Goal: Task Accomplishment & Management: Use online tool/utility

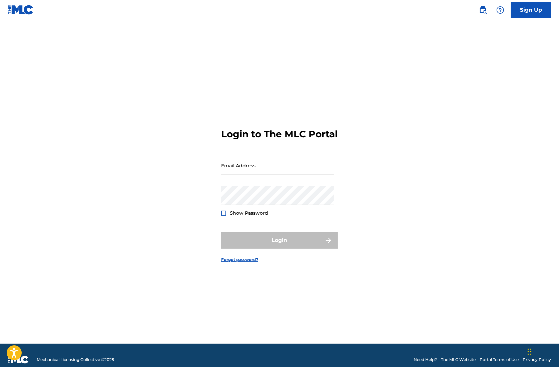
click at [277, 174] on input "Email Address" at bounding box center [277, 165] width 113 height 19
type input "[EMAIL_ADDRESS][DOMAIN_NAME]"
click at [265, 96] on form "Login to The MLC Portal Email Address [EMAIL_ADDRESS][DOMAIN_NAME] Password Sho…" at bounding box center [279, 190] width 117 height 307
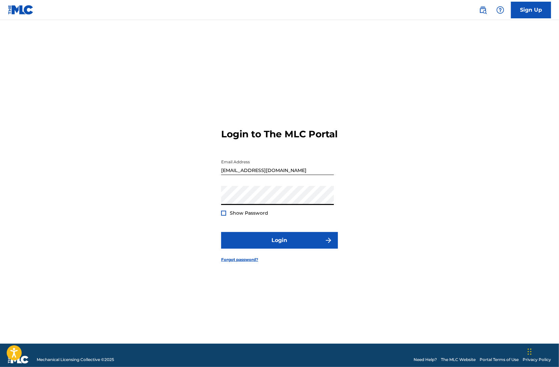
click at [252, 216] on span "Show Password" at bounding box center [249, 213] width 38 height 6
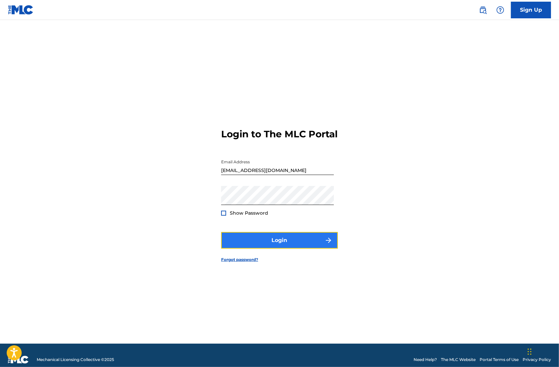
click at [234, 247] on button "Login" at bounding box center [279, 240] width 117 height 17
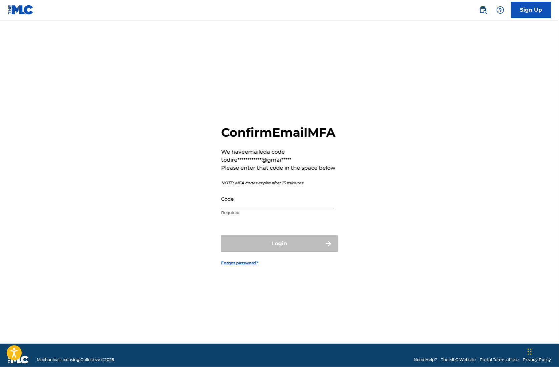
click at [247, 208] on input "Code" at bounding box center [277, 198] width 113 height 19
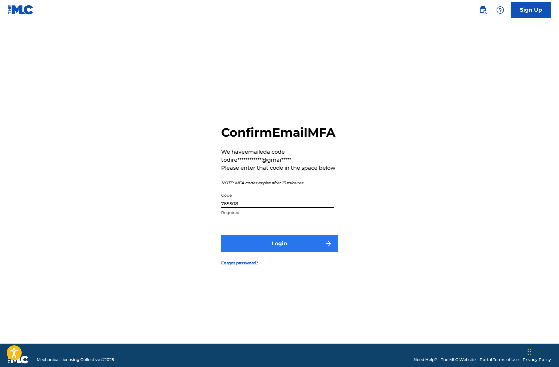
type input "765508"
click at [278, 248] on button "Login" at bounding box center [279, 243] width 117 height 17
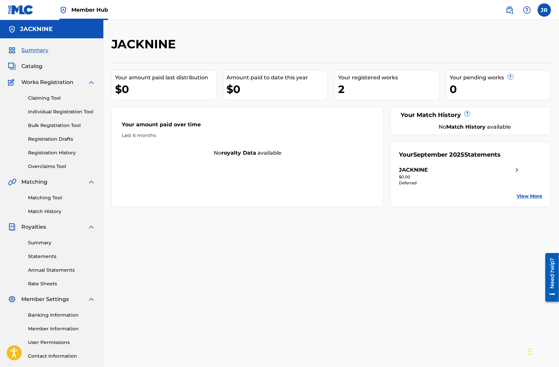
click at [269, 218] on div "JACKNINE Your amount paid last distribution $0 Amount paid to date this year $0…" at bounding box center [331, 209] width 456 height 345
click at [47, 346] on link "User Permissions" at bounding box center [61, 342] width 67 height 7
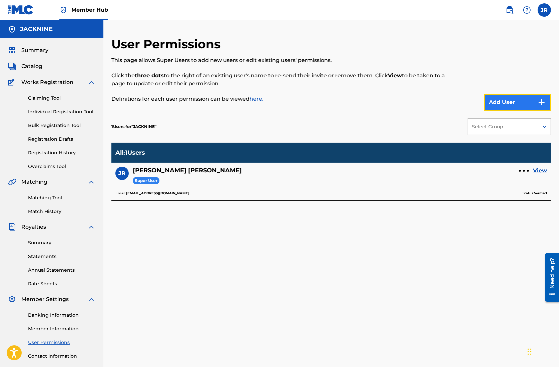
click at [501, 96] on button "Add User" at bounding box center [517, 102] width 67 height 17
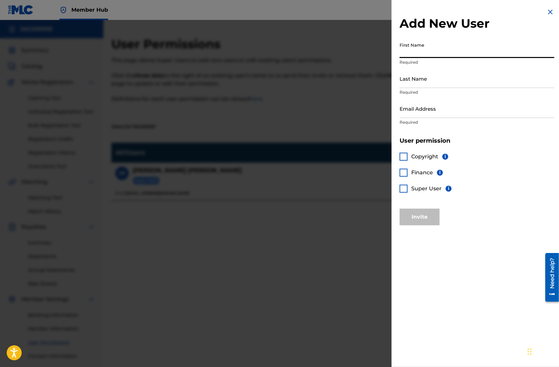
click at [448, 54] on input "First Name" at bounding box center [477, 48] width 155 height 19
type input "[PERSON_NAME]"
type input "[EMAIL_ADDRESS][DOMAIN_NAME]"
click at [404, 191] on div at bounding box center [404, 189] width 8 height 8
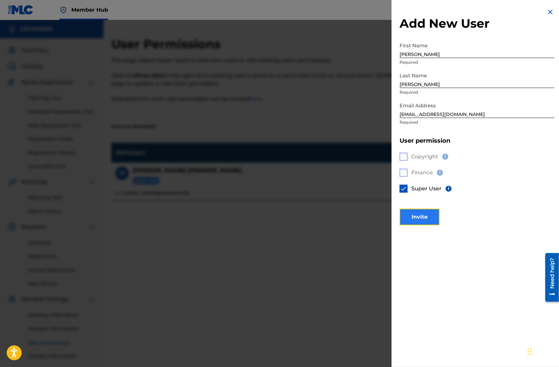
click at [414, 215] on button "Invite" at bounding box center [420, 217] width 40 height 17
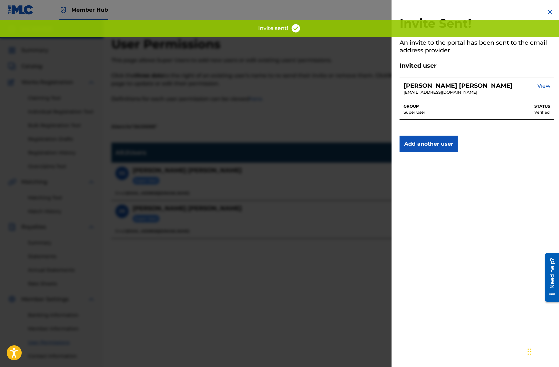
click at [268, 319] on div at bounding box center [279, 203] width 559 height 367
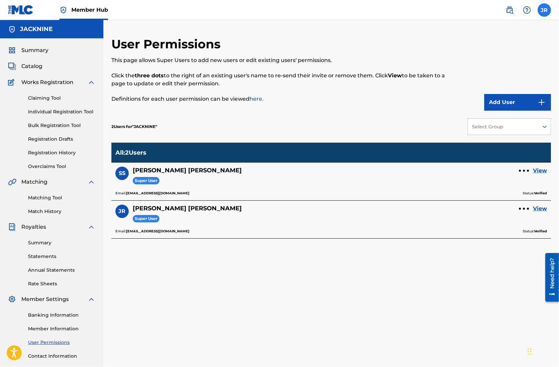
click at [545, 9] on label at bounding box center [544, 9] width 13 height 13
click at [544, 10] on input "JR [PERSON_NAME] [EMAIL_ADDRESS][DOMAIN_NAME] Notification Preferences Profile …" at bounding box center [544, 10] width 0 height 0
click at [431, 27] on div "User Permissions This page allows Super Users to add new users or edit existing…" at bounding box center [331, 201] width 456 height 362
click at [542, 9] on label at bounding box center [544, 9] width 13 height 13
click at [544, 10] on input "JR [PERSON_NAME] [EMAIL_ADDRESS][DOMAIN_NAME] Notification Preferences Profile …" at bounding box center [544, 10] width 0 height 0
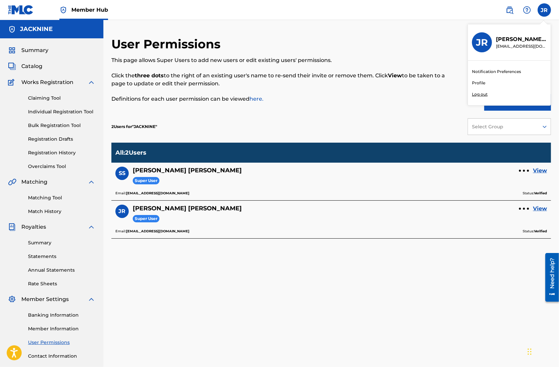
click at [478, 95] on p "Log out" at bounding box center [480, 94] width 16 height 6
click at [544, 10] on input "JR [PERSON_NAME] [EMAIL_ADDRESS][DOMAIN_NAME] Notification Preferences Profile …" at bounding box center [544, 10] width 0 height 0
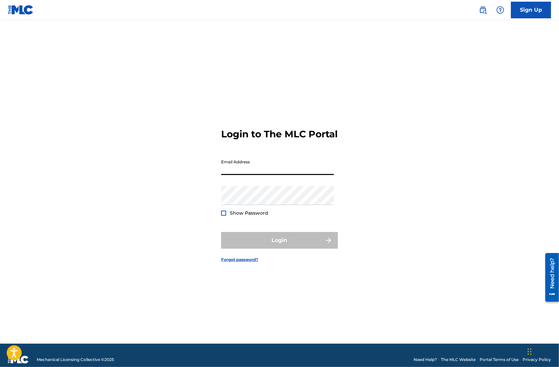
click at [254, 170] on input "Email Address" at bounding box center [277, 165] width 113 height 19
type input "[EMAIL_ADDRESS][DOMAIN_NAME]"
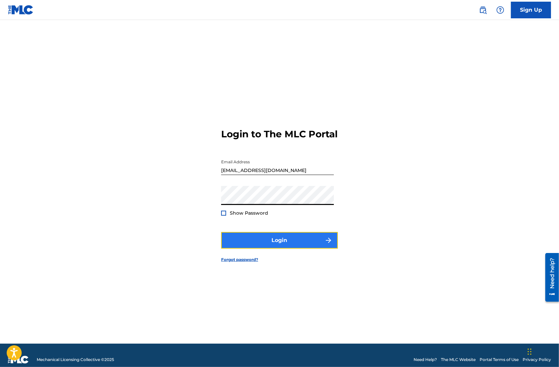
click at [252, 246] on button "Login" at bounding box center [279, 240] width 117 height 17
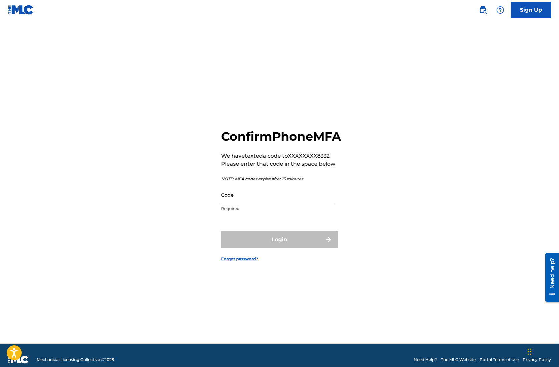
click at [232, 204] on input "Code" at bounding box center [277, 194] width 113 height 19
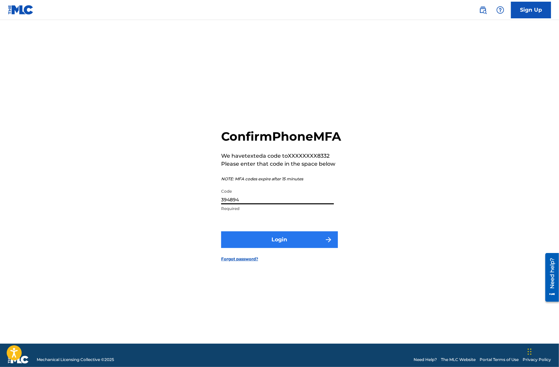
type input "394894"
click at [254, 242] on button "Login" at bounding box center [279, 239] width 117 height 17
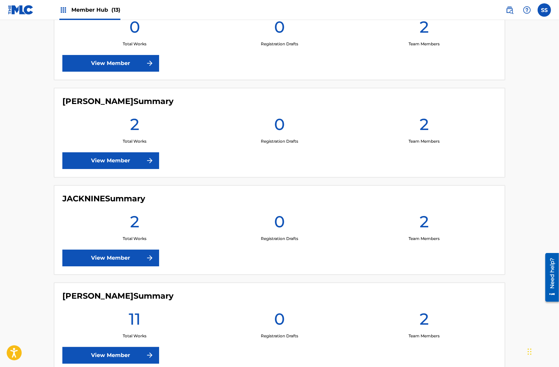
scroll to position [588, 0]
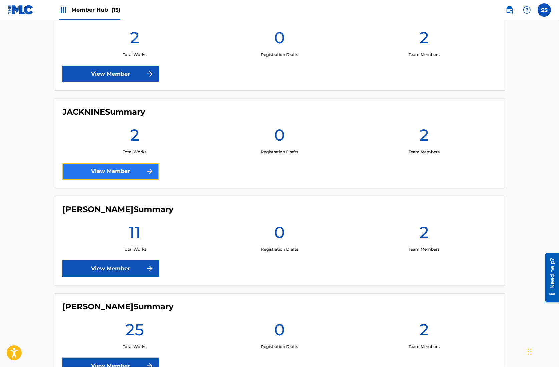
click at [109, 169] on link "View Member" at bounding box center [110, 171] width 97 height 17
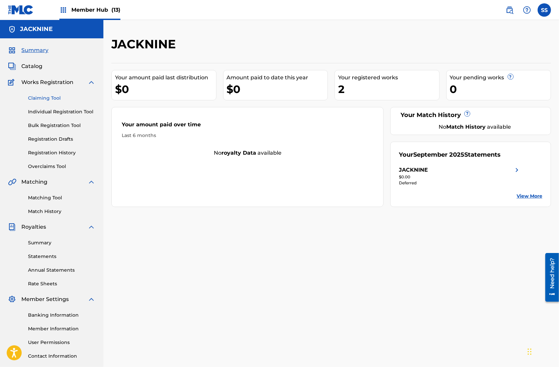
click at [48, 98] on link "Claiming Tool" at bounding box center [61, 98] width 67 height 7
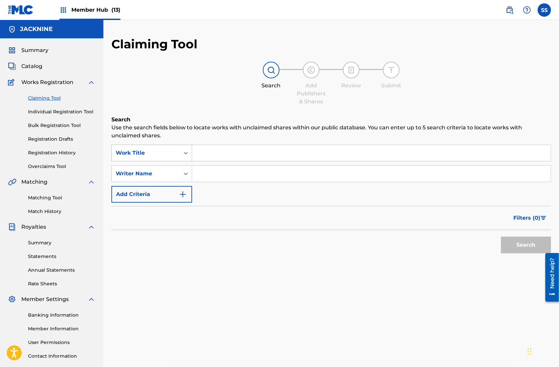
click at [174, 154] on div "Work Title" at bounding box center [146, 153] width 60 height 8
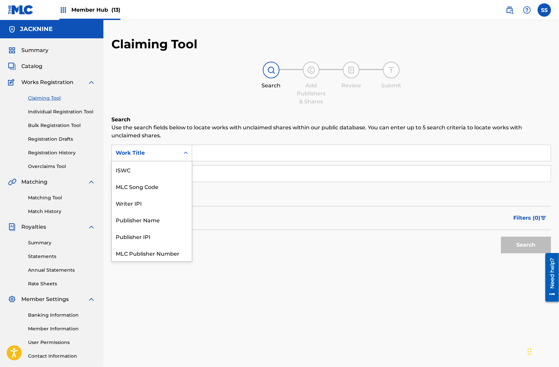
scroll to position [16, 0]
drag, startPoint x: 192, startPoint y: 99, endPoint x: 175, endPoint y: 149, distance: 52.4
click at [192, 99] on div "Search Add Publishers & Shares Review Submit" at bounding box center [331, 84] width 440 height 44
click at [176, 146] on div "Work Title" at bounding box center [151, 153] width 81 height 17
click at [179, 151] on div "Work Title" at bounding box center [146, 153] width 68 height 13
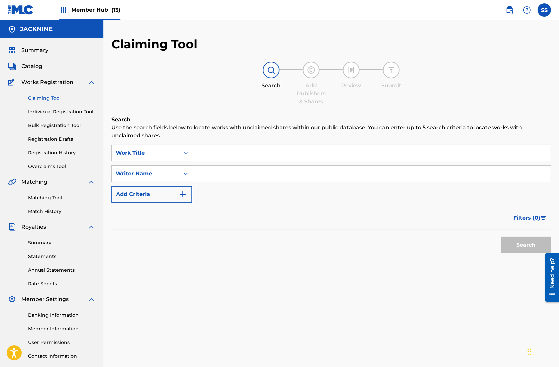
click at [173, 145] on div "Work Title" at bounding box center [151, 153] width 81 height 17
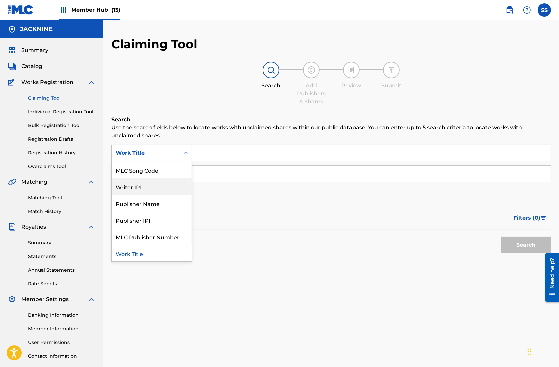
click at [207, 113] on div "Claiming Tool Search Add Publishers & Shares Review Submit Search Use the searc…" at bounding box center [331, 163] width 440 height 253
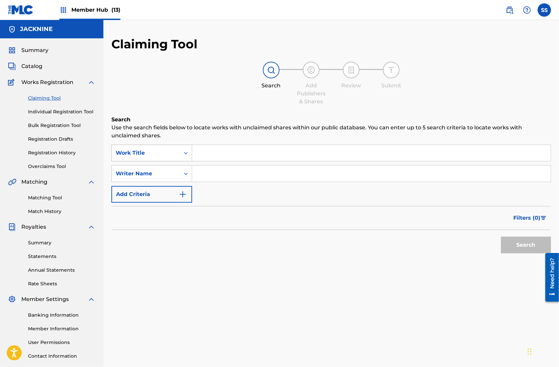
click at [158, 154] on div "Work Title" at bounding box center [146, 153] width 60 height 8
click at [189, 117] on h6 "Search" at bounding box center [331, 120] width 440 height 8
click at [158, 159] on div "Work Title" at bounding box center [151, 153] width 81 height 17
click at [195, 134] on p "Use the search fields below to locate works with unclaimed shares within our pu…" at bounding box center [331, 132] width 440 height 16
click at [208, 155] on input "Search Form" at bounding box center [371, 153] width 359 height 16
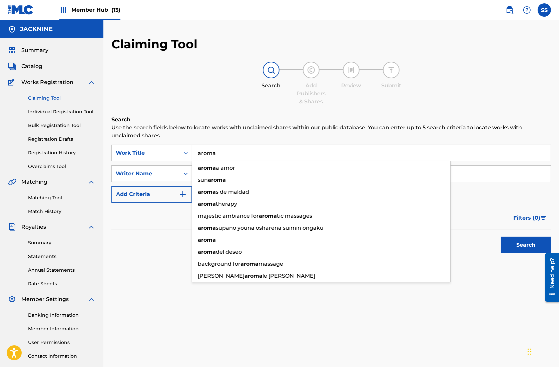
type input "aroma"
click at [215, 113] on div "Claiming Tool Search Add Publishers & Shares Review Submit Search Use the searc…" at bounding box center [331, 163] width 440 height 253
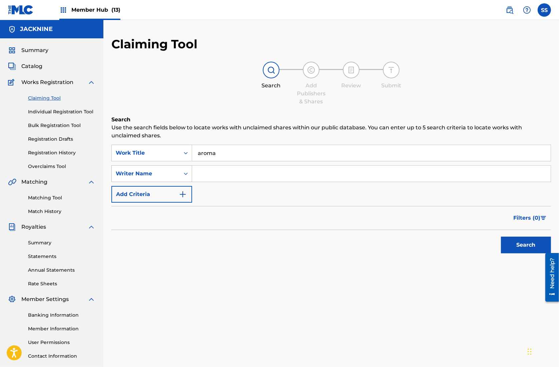
click at [173, 172] on div "Writer Name" at bounding box center [146, 174] width 60 height 8
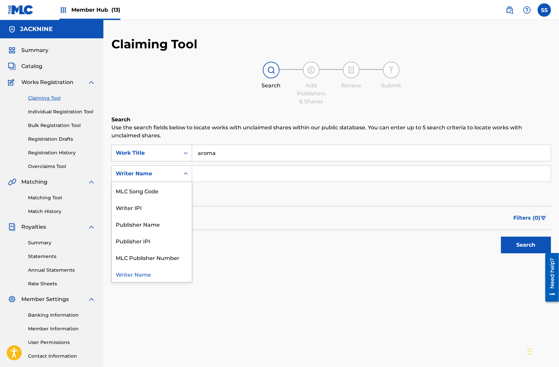
click at [215, 95] on div "Search Add Publishers & Shares Review Submit" at bounding box center [331, 84] width 440 height 44
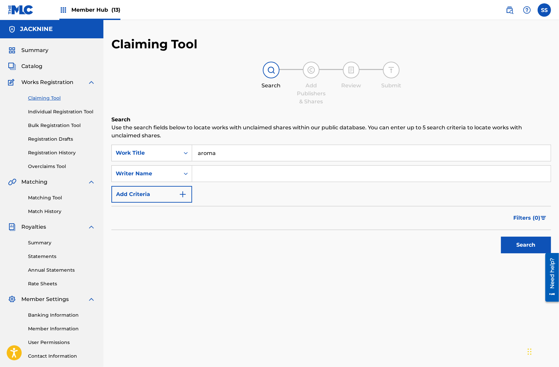
click at [217, 170] on input "Search Form" at bounding box center [371, 174] width 359 height 16
type input "[PERSON_NAME]"
click at [509, 246] on button "Search" at bounding box center [526, 245] width 50 height 17
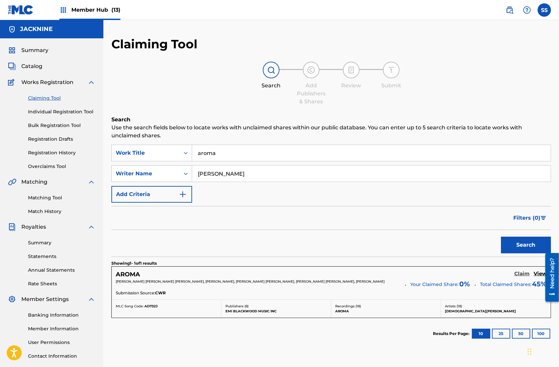
click at [524, 271] on h5 "Claim" at bounding box center [521, 274] width 15 height 6
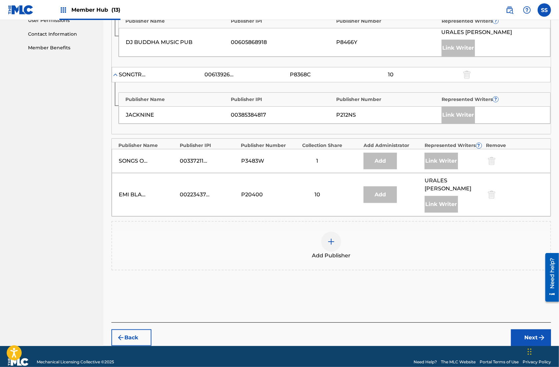
scroll to position [303, 0]
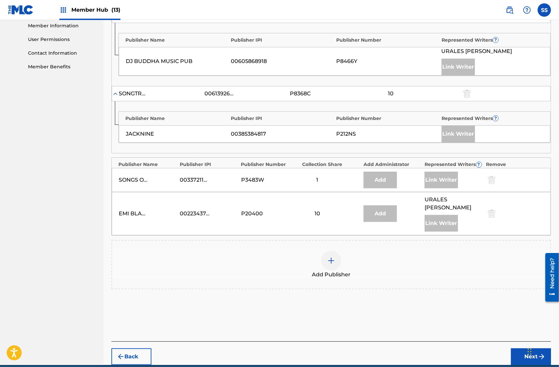
click at [330, 251] on div at bounding box center [331, 261] width 20 height 20
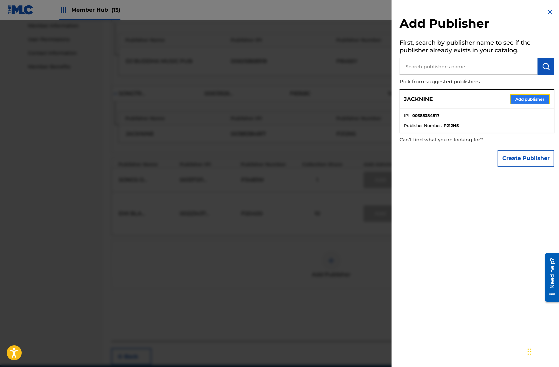
click at [525, 98] on button "Add publisher" at bounding box center [530, 99] width 40 height 10
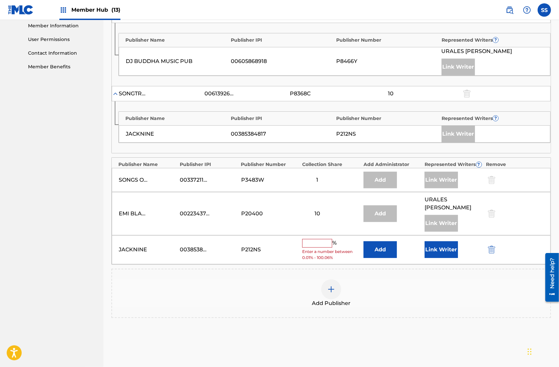
click at [309, 239] on input "text" at bounding box center [317, 243] width 30 height 9
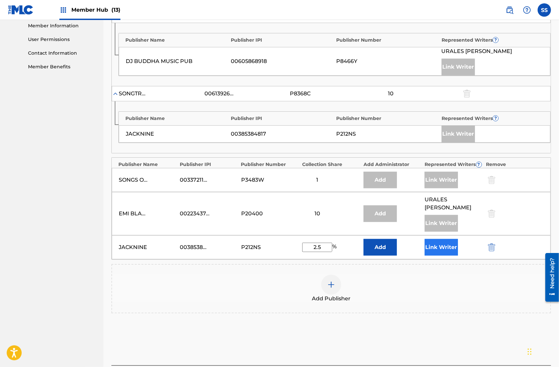
type input "2.5"
click at [440, 239] on button "Link Writer" at bounding box center [441, 247] width 33 height 17
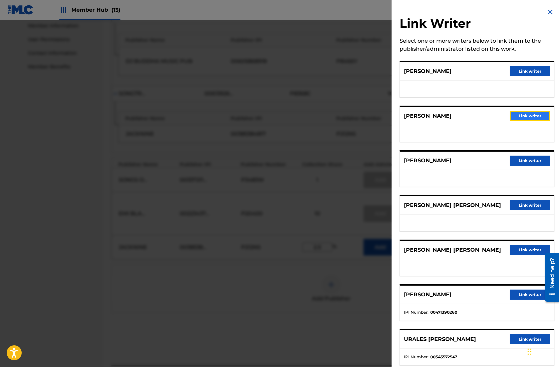
click at [516, 112] on button "Link writer" at bounding box center [530, 116] width 40 height 10
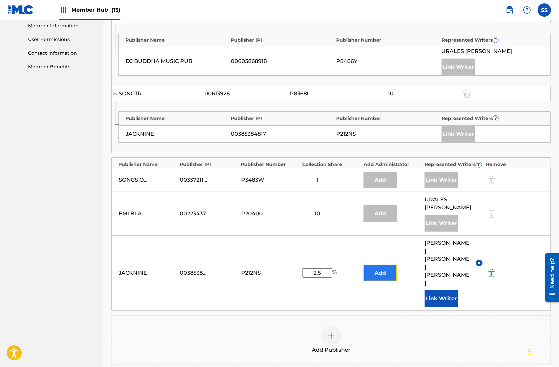
click at [386, 265] on button "Add" at bounding box center [380, 273] width 33 height 17
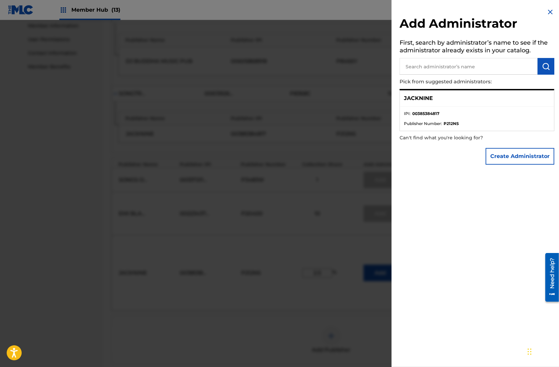
click at [548, 10] on img at bounding box center [550, 12] width 8 height 8
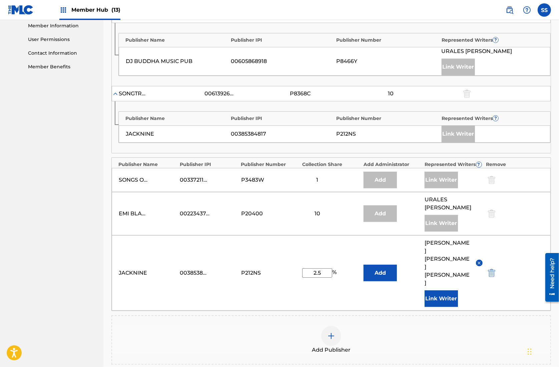
scroll to position [373, 0]
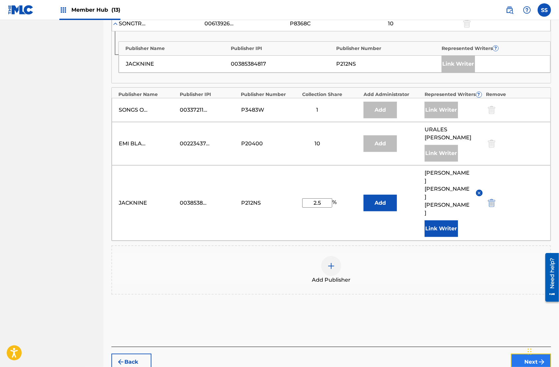
click at [519, 354] on button "Next" at bounding box center [531, 362] width 40 height 17
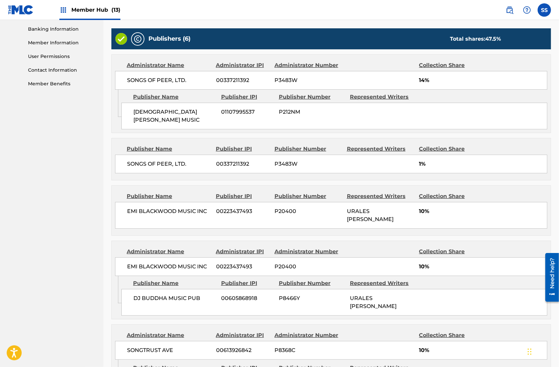
scroll to position [414, 0]
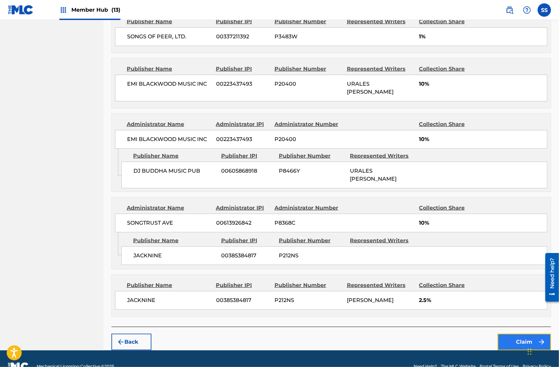
click at [502, 334] on button "Claim" at bounding box center [524, 342] width 53 height 17
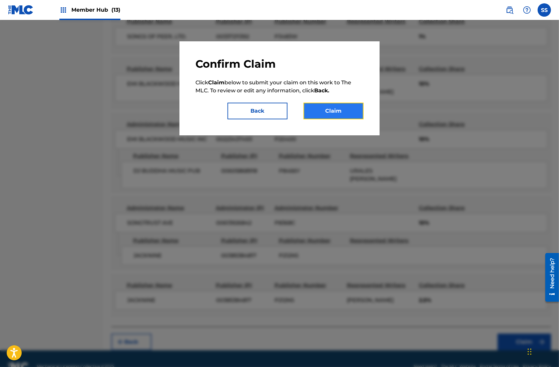
click at [327, 106] on button "Claim" at bounding box center [334, 111] width 60 height 17
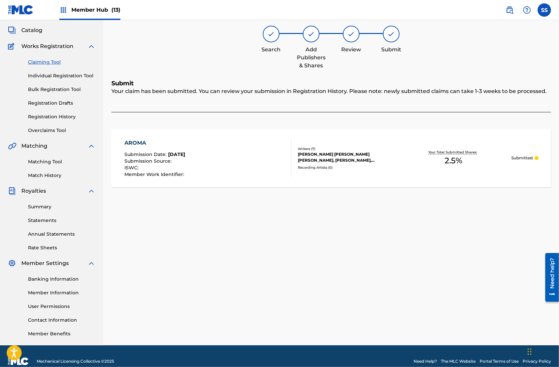
scroll to position [37, 0]
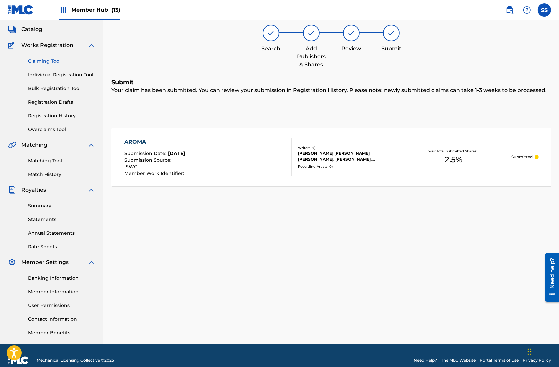
click at [47, 58] on link "Claiming Tool" at bounding box center [61, 61] width 67 height 7
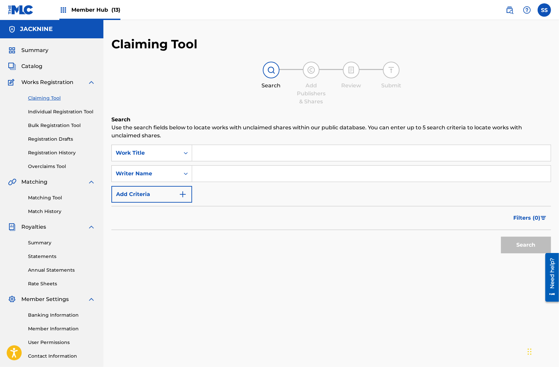
click at [204, 155] on input "Search Form" at bounding box center [371, 153] width 359 height 16
click at [209, 149] on input "Search Form" at bounding box center [371, 153] width 359 height 16
type input "baila zum"
click at [223, 172] on input "Search Form" at bounding box center [371, 174] width 359 height 16
click at [215, 174] on input "Search Form" at bounding box center [371, 174] width 359 height 16
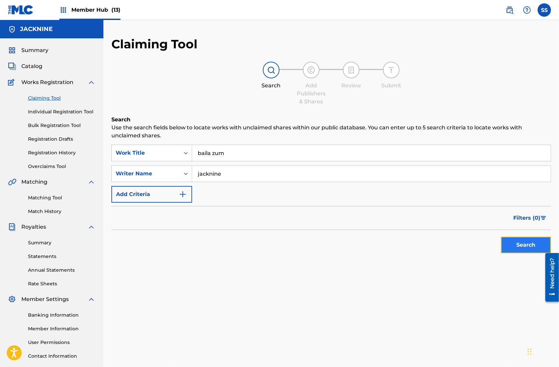
click at [513, 244] on button "Search" at bounding box center [526, 245] width 50 height 17
click at [203, 172] on input "jacknine" at bounding box center [371, 174] width 359 height 16
type input "c"
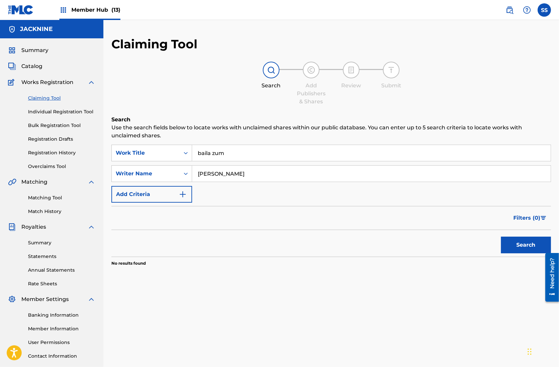
type input "[PERSON_NAME]"
click at [501, 237] on button "Search" at bounding box center [526, 245] width 50 height 17
click at [201, 173] on input "[PERSON_NAME]" at bounding box center [371, 174] width 359 height 16
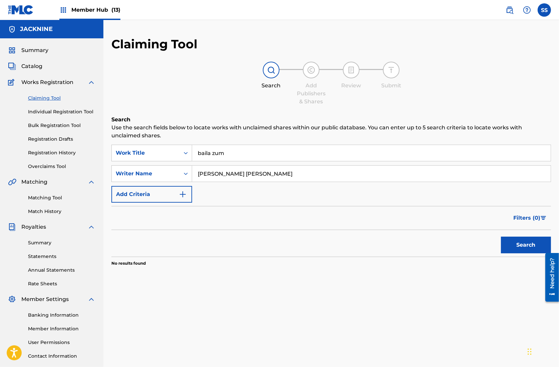
type input "[PERSON_NAME] [PERSON_NAME]"
click at [501, 237] on button "Search" at bounding box center [526, 245] width 50 height 17
click at [208, 154] on input "baila zum" at bounding box center [371, 153] width 359 height 16
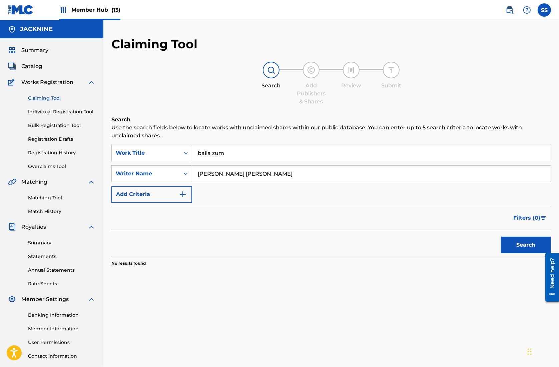
click at [233, 128] on p "Use the search fields below to locate works with unclaimed shares within our pu…" at bounding box center [331, 132] width 440 height 16
click at [206, 157] on input "baila zum" at bounding box center [371, 153] width 359 height 16
click at [233, 169] on strong "mame" at bounding box center [236, 168] width 18 height 6
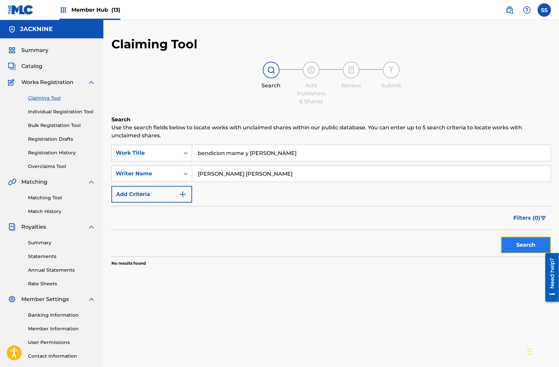
click at [524, 244] on button "Search" at bounding box center [526, 245] width 50 height 17
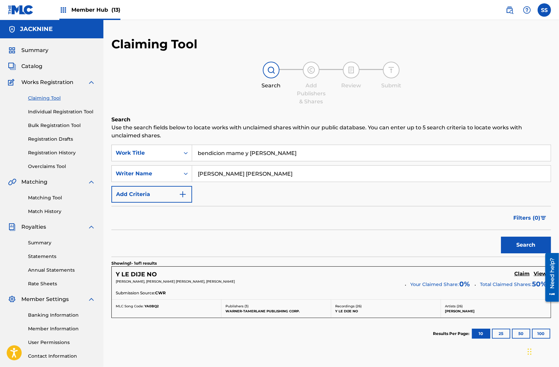
click at [248, 149] on input "bendicion mame y [PERSON_NAME]" at bounding box center [371, 153] width 359 height 16
type input "baila zum"
click at [501, 237] on button "Search" at bounding box center [526, 245] width 50 height 17
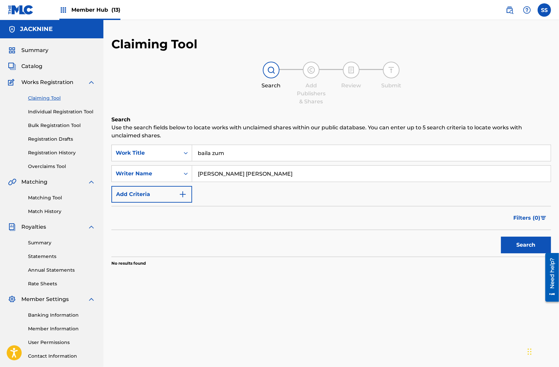
click at [231, 170] on input "[PERSON_NAME] [PERSON_NAME]" at bounding box center [371, 174] width 359 height 16
type input "[PERSON_NAME]"
click at [501, 237] on button "Search" at bounding box center [526, 245] width 50 height 17
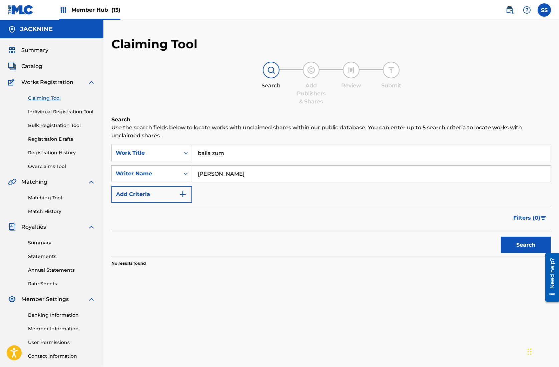
click at [215, 167] on input "[PERSON_NAME]" at bounding box center [371, 174] width 359 height 16
click at [501, 237] on button "Search" at bounding box center [526, 245] width 50 height 17
click at [229, 171] on input "[DEMOGRAPHIC_DATA][PERSON_NAME]" at bounding box center [371, 174] width 359 height 16
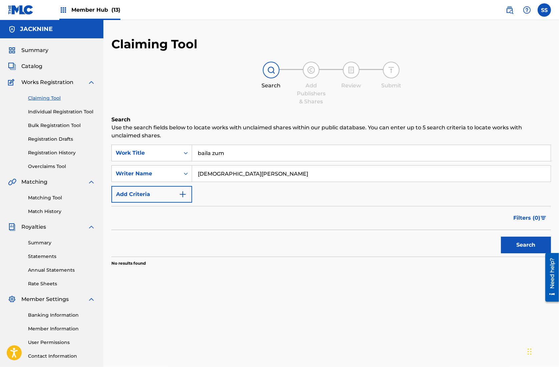
click at [229, 171] on input "[DEMOGRAPHIC_DATA][PERSON_NAME]" at bounding box center [371, 174] width 359 height 16
type input "[PERSON_NAME] [PERSON_NAME]"
click at [501, 237] on button "Search" at bounding box center [526, 245] width 50 height 17
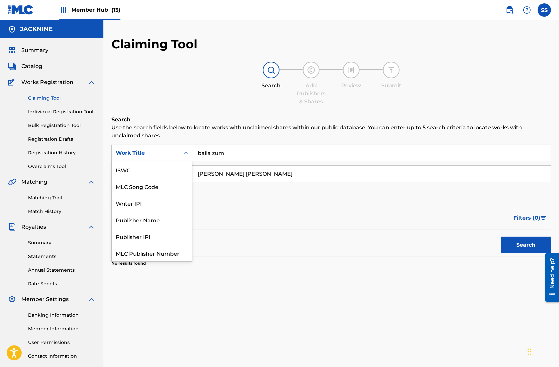
click at [161, 150] on div "Work Title" at bounding box center [146, 153] width 60 height 8
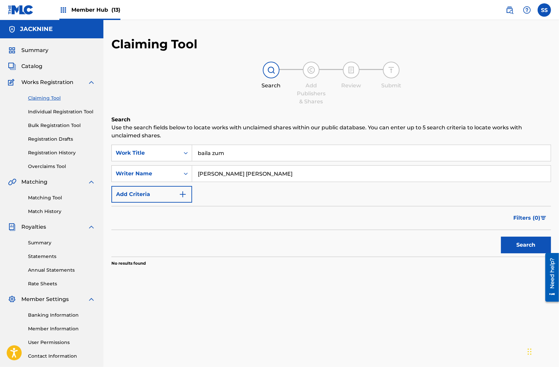
click at [161, 150] on div "Work Title" at bounding box center [146, 153] width 60 height 8
click at [220, 177] on input "[PERSON_NAME] [PERSON_NAME]" at bounding box center [371, 174] width 359 height 16
click at [213, 160] on input "baila zum" at bounding box center [371, 153] width 359 height 16
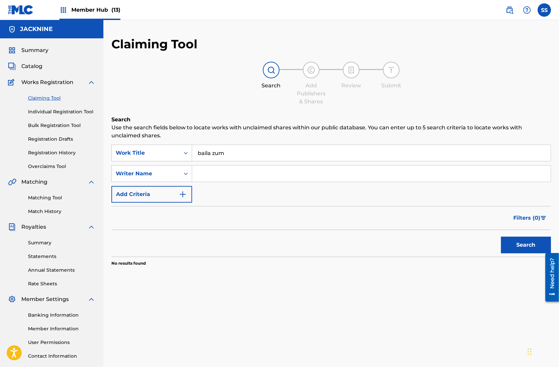
click at [213, 160] on input "baila zum" at bounding box center [371, 153] width 359 height 16
click at [216, 170] on input "Search Form" at bounding box center [371, 174] width 359 height 16
type input "[DEMOGRAPHIC_DATA][PERSON_NAME]"
click at [501, 237] on button "Search" at bounding box center [526, 245] width 50 height 17
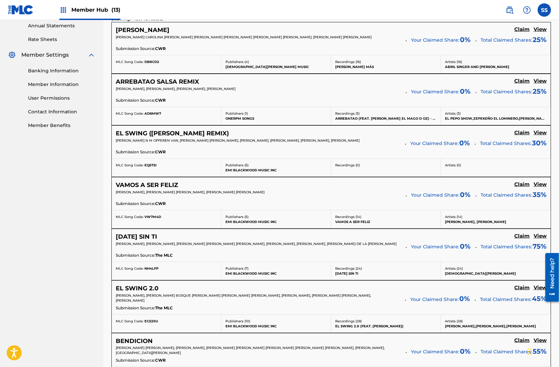
scroll to position [246, 0]
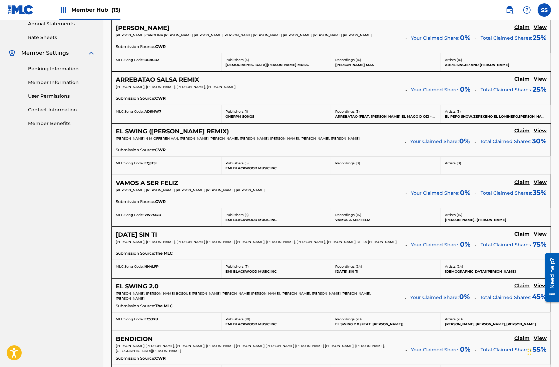
click at [522, 283] on h5 "Claim" at bounding box center [521, 286] width 15 height 6
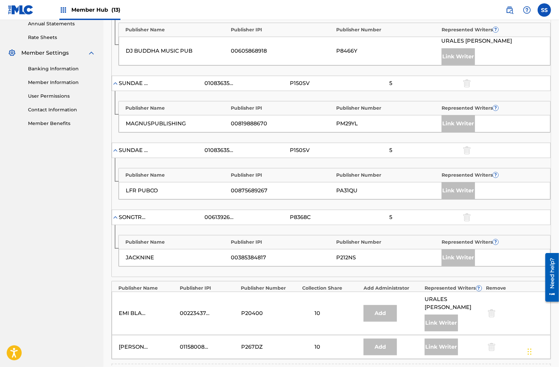
click at [115, 215] on img at bounding box center [115, 217] width 7 height 7
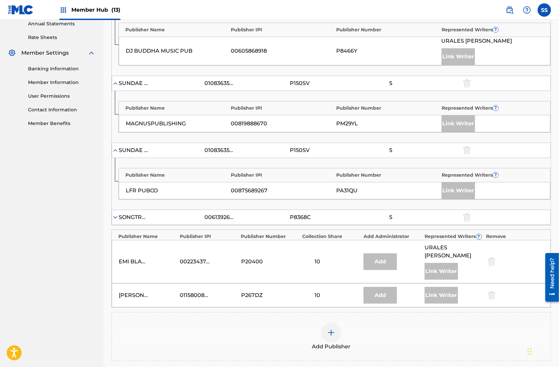
click at [115, 215] on img at bounding box center [115, 217] width 7 height 7
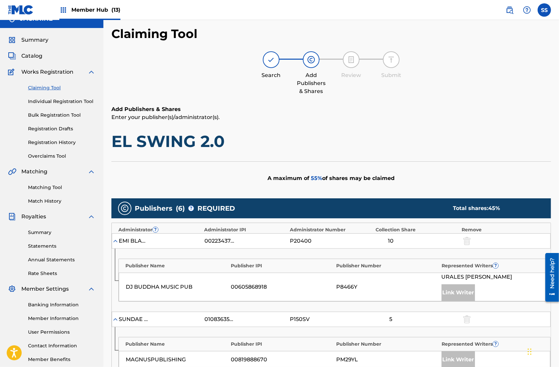
scroll to position [0, 0]
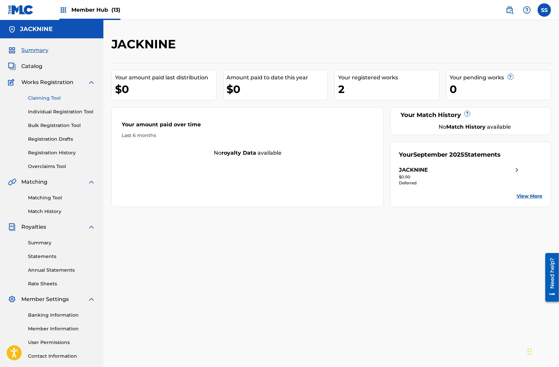
click at [45, 97] on link "Claiming Tool" at bounding box center [61, 98] width 67 height 7
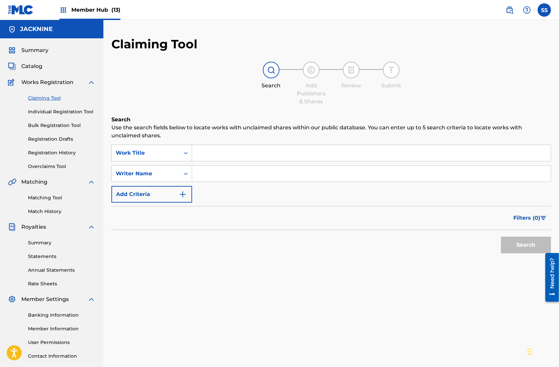
click at [205, 152] on input "Search Form" at bounding box center [371, 153] width 359 height 16
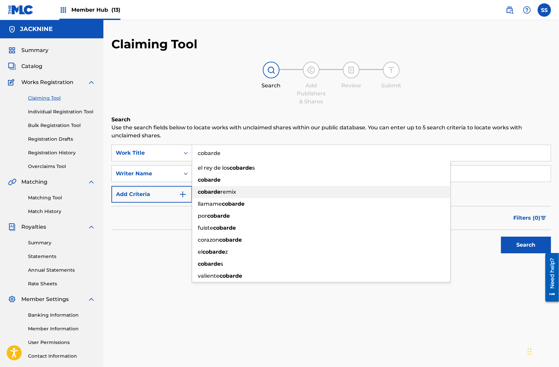
click at [210, 192] on strong "cobarde" at bounding box center [209, 192] width 23 height 6
type input "cobarde remix"
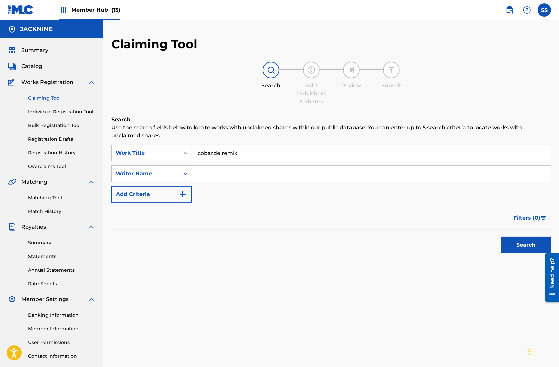
click at [222, 177] on input "Search Form" at bounding box center [371, 174] width 359 height 16
type input "[PERSON_NAME]"
click at [525, 245] on button "Search" at bounding box center [526, 245] width 50 height 17
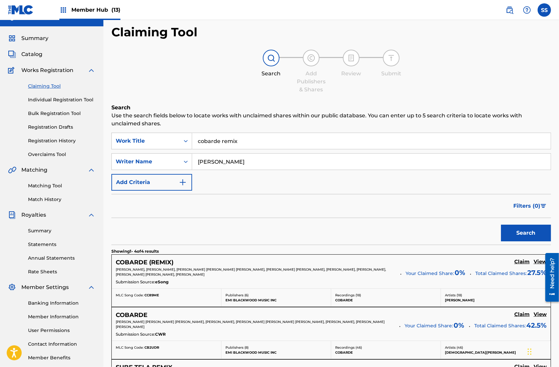
scroll to position [13, 0]
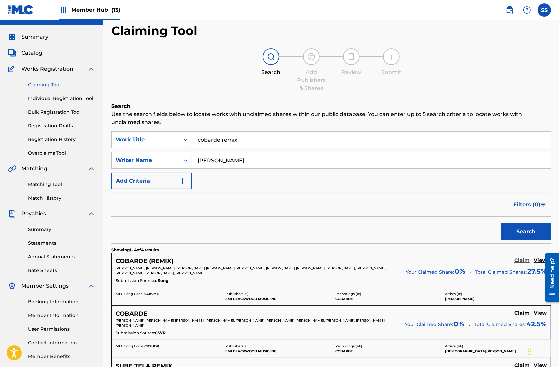
click at [520, 259] on h5 "Claim" at bounding box center [521, 260] width 15 height 6
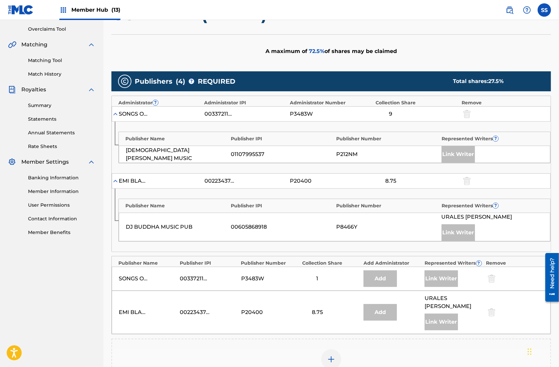
scroll to position [161, 0]
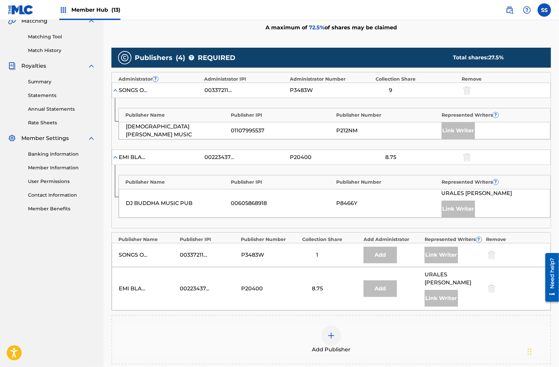
click at [134, 252] on div "SONGS OF PEER, LTD." at bounding box center [134, 255] width 30 height 8
click at [336, 326] on div at bounding box center [331, 336] width 20 height 20
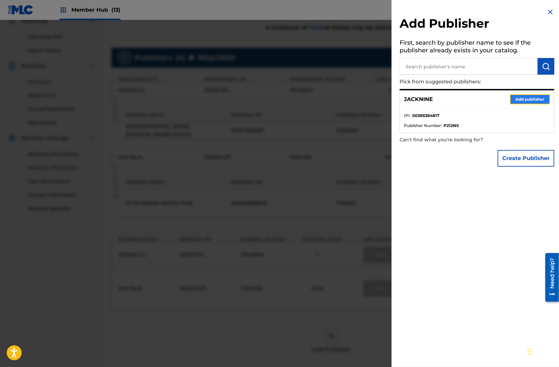
click at [526, 99] on button "Add publisher" at bounding box center [530, 99] width 40 height 10
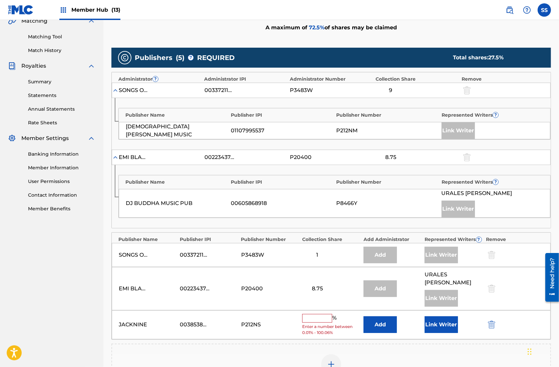
click at [322, 314] on input "text" at bounding box center [317, 318] width 30 height 9
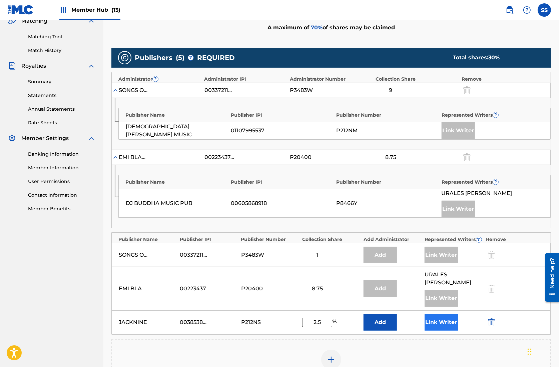
type input "2.5"
click at [434, 314] on button "Link Writer" at bounding box center [441, 322] width 33 height 17
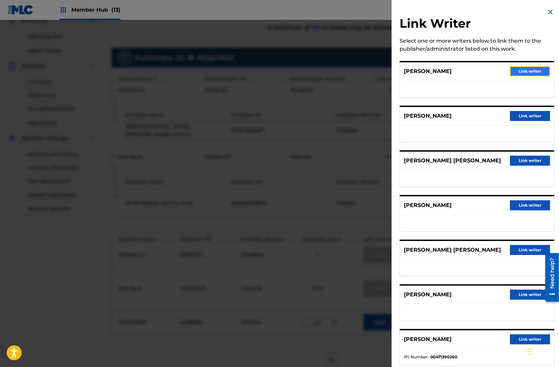
click at [521, 73] on button "Link writer" at bounding box center [530, 71] width 40 height 10
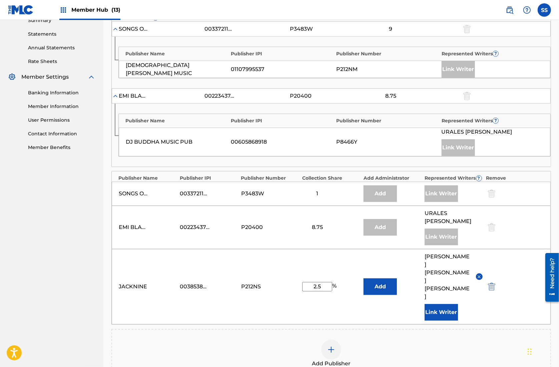
scroll to position [307, 0]
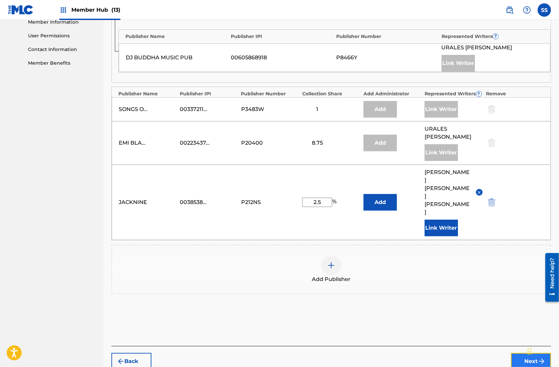
click at [521, 353] on button "Next" at bounding box center [531, 361] width 40 height 17
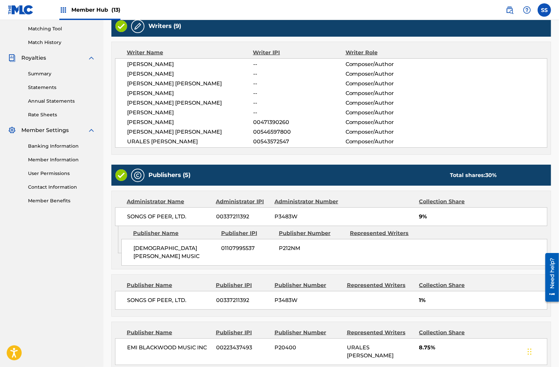
scroll to position [356, 0]
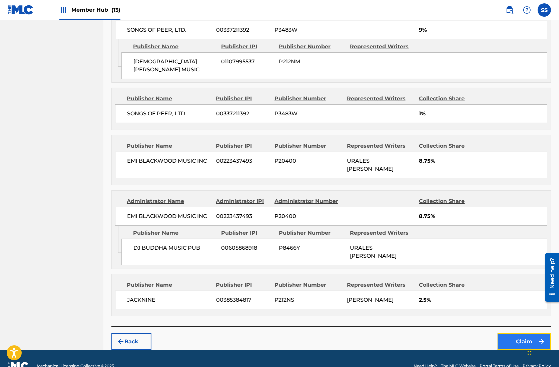
click at [506, 334] on button "Claim" at bounding box center [524, 342] width 53 height 17
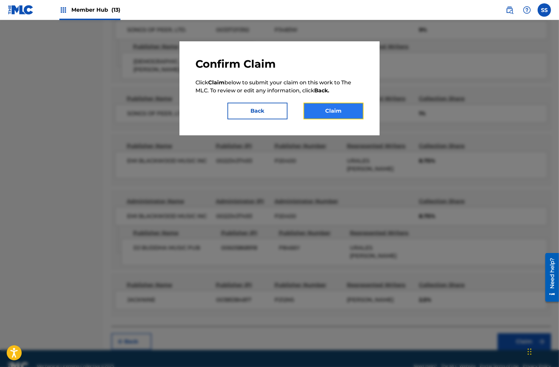
click at [339, 109] on button "Claim" at bounding box center [334, 111] width 60 height 17
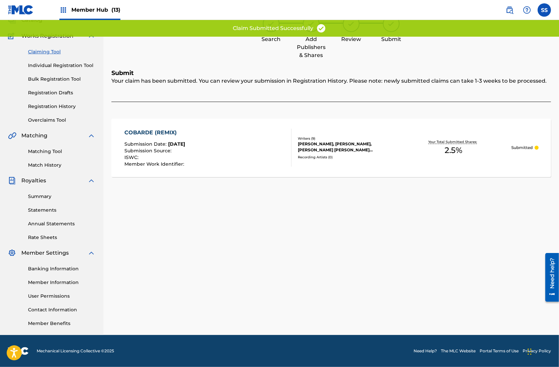
scroll to position [46, 0]
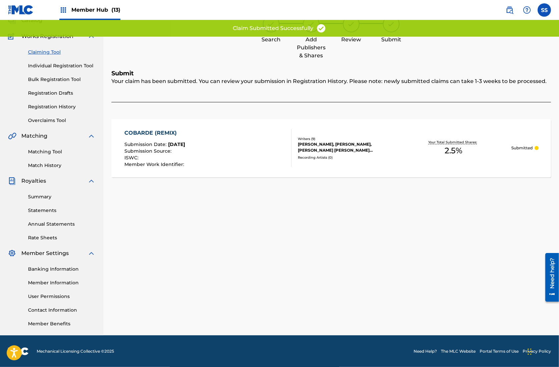
click at [52, 51] on link "Claiming Tool" at bounding box center [61, 52] width 67 height 7
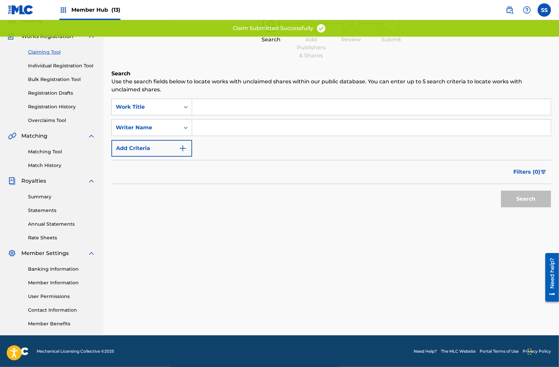
scroll to position [0, 0]
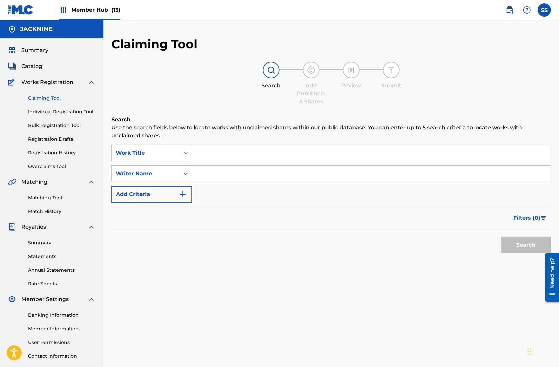
click at [228, 162] on div "SearchWithCriteria0d04caac-8ba3-47ad-b24e-38a69fd8a9d1 Work Title SearchWithCri…" at bounding box center [331, 174] width 440 height 58
click at [228, 150] on input "Search Form" at bounding box center [371, 153] width 359 height 16
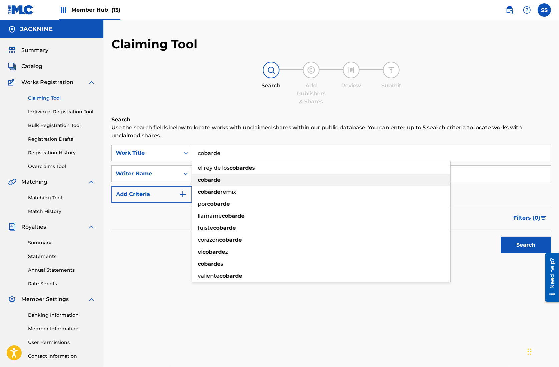
type input "cobarde"
click at [233, 176] on div "cobarde" at bounding box center [321, 180] width 258 height 12
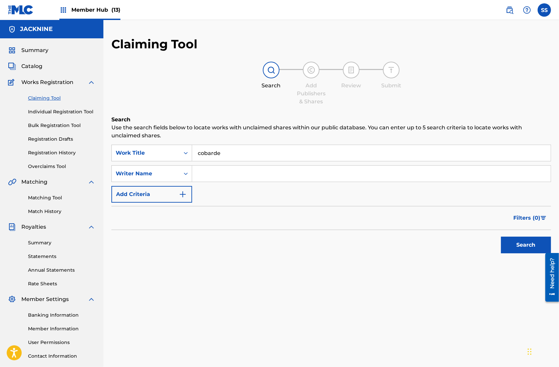
click at [249, 174] on input "Search Form" at bounding box center [371, 174] width 359 height 16
type input "[PERSON_NAME]"
click at [516, 243] on button "Search" at bounding box center [526, 245] width 50 height 17
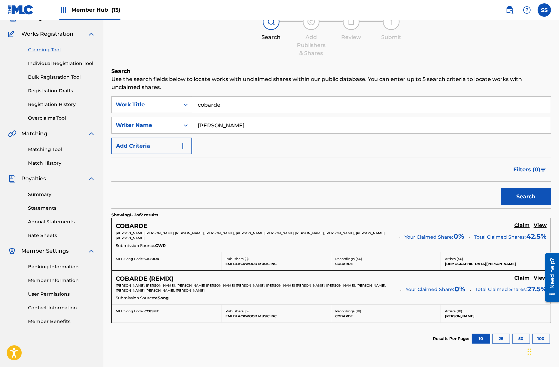
scroll to position [81, 0]
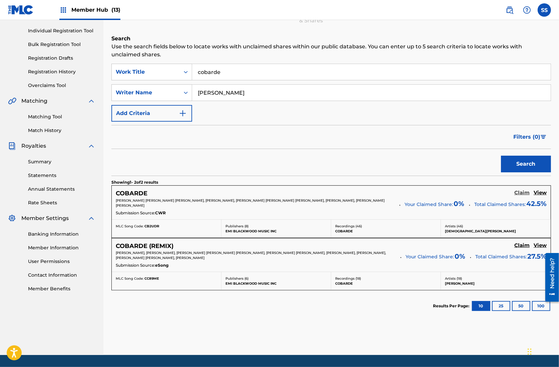
click at [520, 192] on h5 "Claim" at bounding box center [521, 193] width 15 height 6
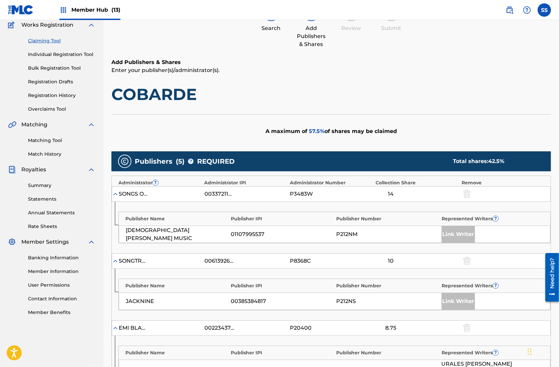
scroll to position [0, 0]
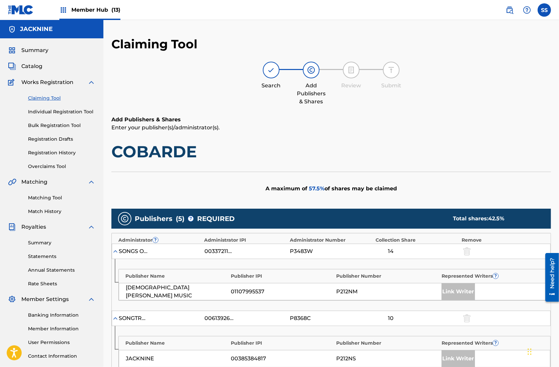
click at [51, 97] on link "Claiming Tool" at bounding box center [61, 98] width 67 height 7
click at [54, 100] on link "Claiming Tool" at bounding box center [61, 98] width 67 height 7
click at [311, 73] on img at bounding box center [311, 70] width 8 height 8
click at [274, 72] on img at bounding box center [271, 70] width 8 height 8
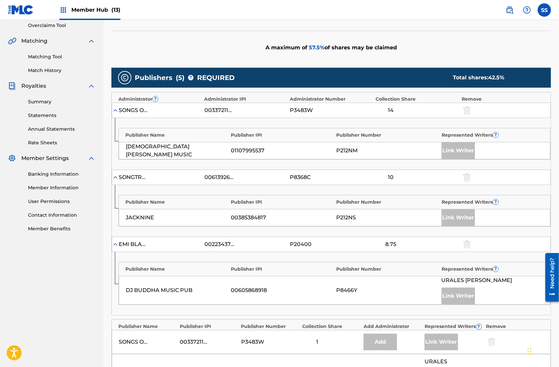
scroll to position [322, 0]
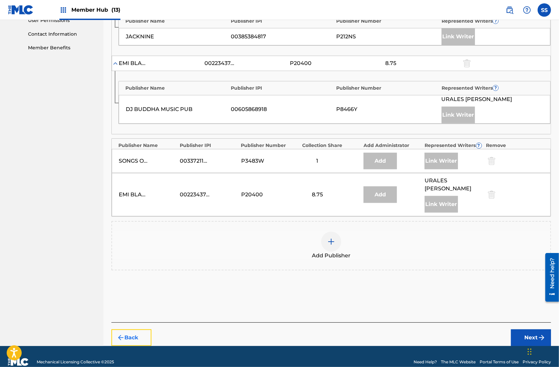
click at [135, 330] on button "Back" at bounding box center [131, 338] width 40 height 17
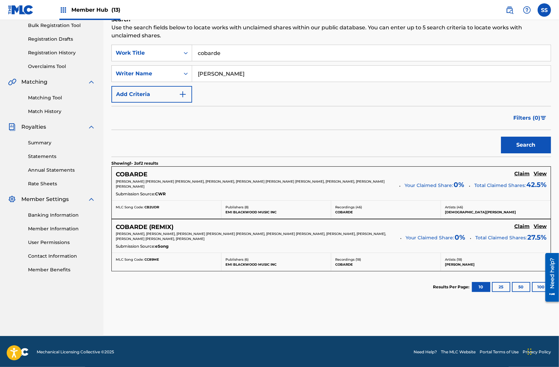
click at [210, 55] on input "cobarde" at bounding box center [371, 53] width 359 height 16
click at [181, 138] on div "Search" at bounding box center [331, 143] width 440 height 27
drag, startPoint x: 184, startPoint y: 186, endPoint x: 134, endPoint y: 187, distance: 49.4
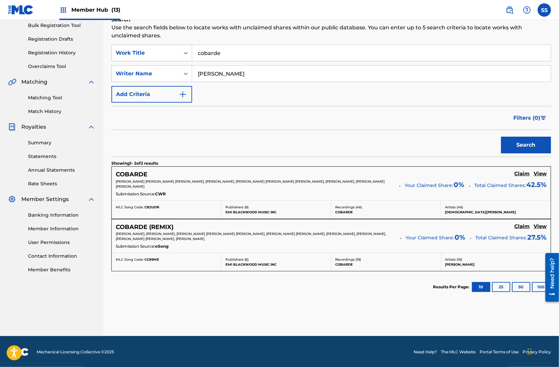
click at [134, 187] on p "[PERSON_NAME] [PERSON_NAME] [PERSON_NAME], [PERSON_NAME], [PERSON_NAME] [PERSON…" at bounding box center [255, 184] width 279 height 10
copy span "[PERSON_NAME] [PERSON_NAME]"
click at [218, 53] on input "cobarde" at bounding box center [371, 53] width 359 height 16
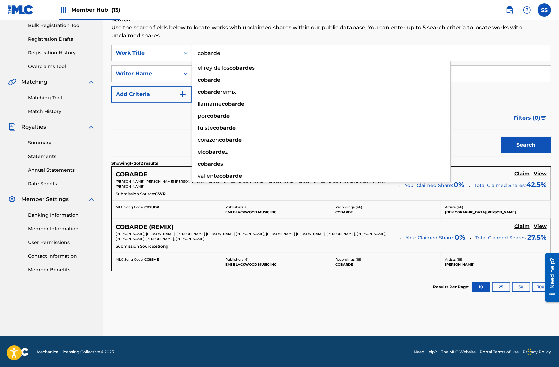
click at [218, 53] on input "cobarde" at bounding box center [371, 53] width 359 height 16
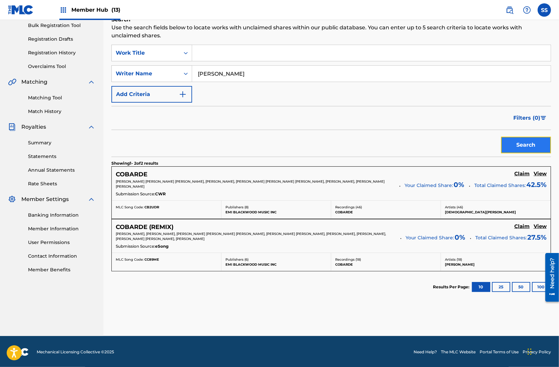
click at [522, 144] on button "Search" at bounding box center [526, 145] width 50 height 17
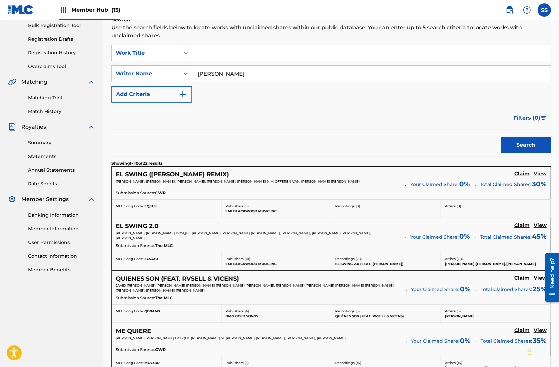
click at [540, 171] on h5 "View" at bounding box center [540, 174] width 13 height 6
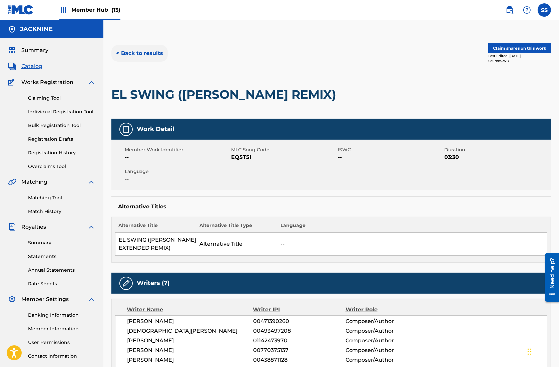
click at [146, 45] on button "< Back to results" at bounding box center [139, 53] width 56 height 17
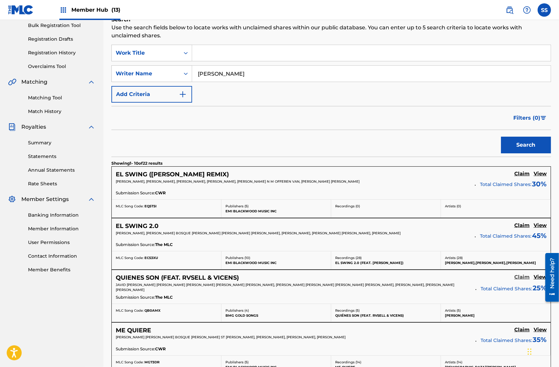
click at [519, 275] on h5 "Claim" at bounding box center [521, 277] width 15 height 6
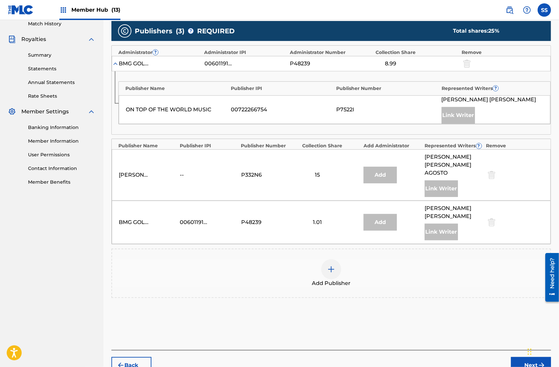
scroll to position [232, 0]
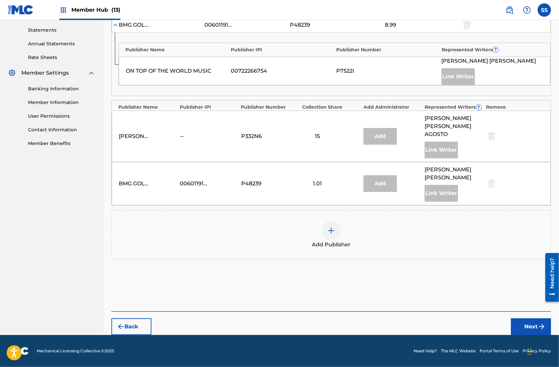
click at [329, 230] on img at bounding box center [331, 231] width 8 height 8
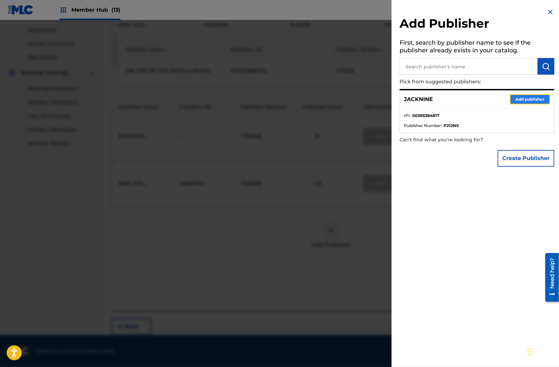
click at [514, 101] on button "Add publisher" at bounding box center [530, 99] width 40 height 10
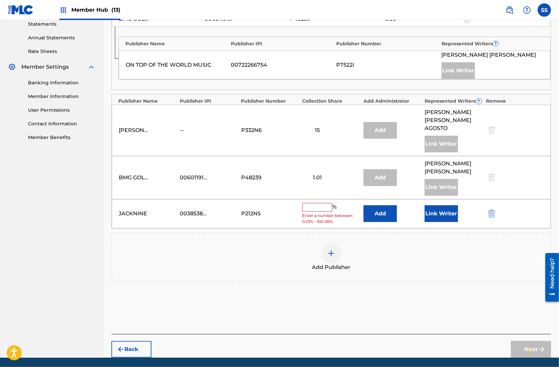
click at [319, 212] on input "text" at bounding box center [317, 207] width 30 height 9
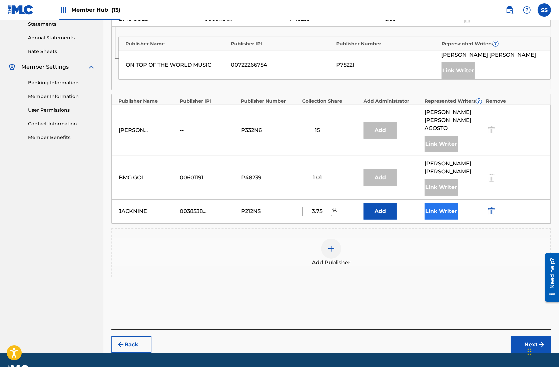
type input "3.75"
click at [441, 220] on button "Link Writer" at bounding box center [441, 211] width 33 height 17
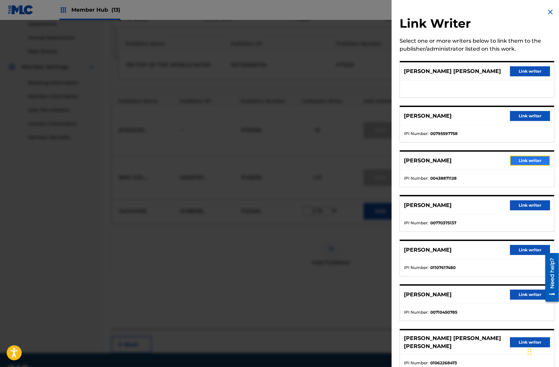
click at [521, 156] on button "Link writer" at bounding box center [530, 161] width 40 height 10
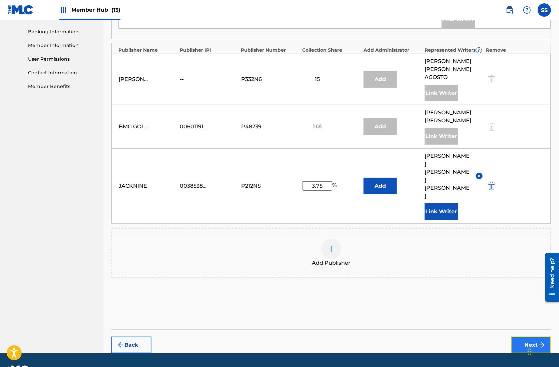
click at [523, 337] on button "Next" at bounding box center [531, 345] width 40 height 17
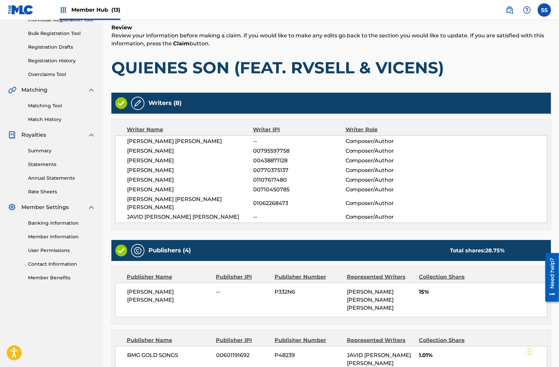
scroll to position [291, 0]
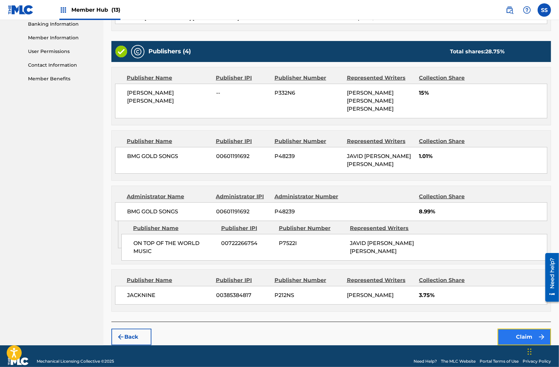
click at [513, 329] on button "Claim" at bounding box center [524, 337] width 53 height 17
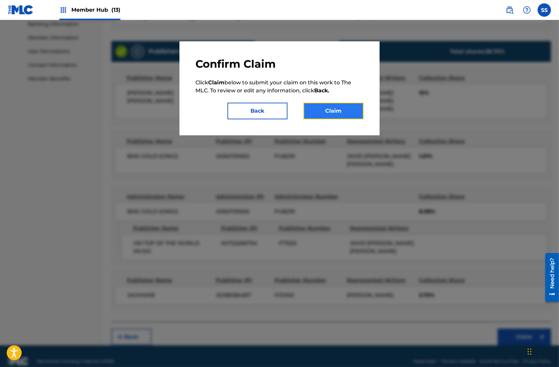
click at [329, 110] on button "Claim" at bounding box center [334, 111] width 60 height 17
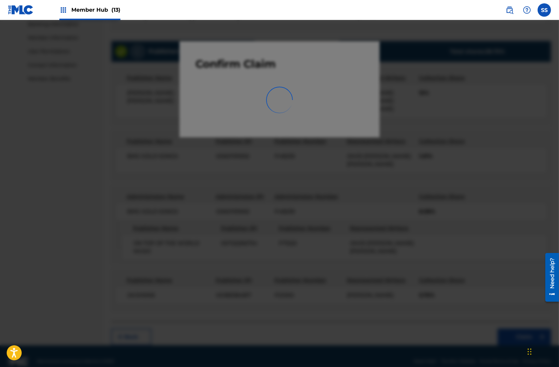
scroll to position [46, 0]
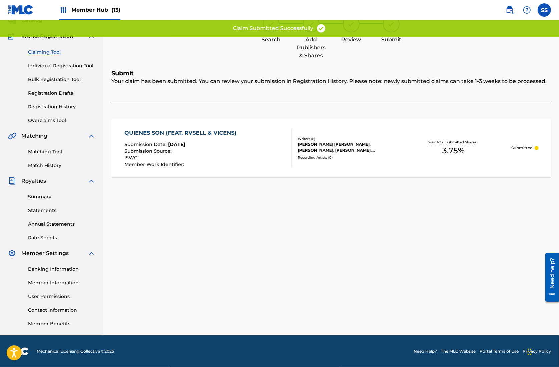
click at [49, 52] on link "Claiming Tool" at bounding box center [61, 52] width 67 height 7
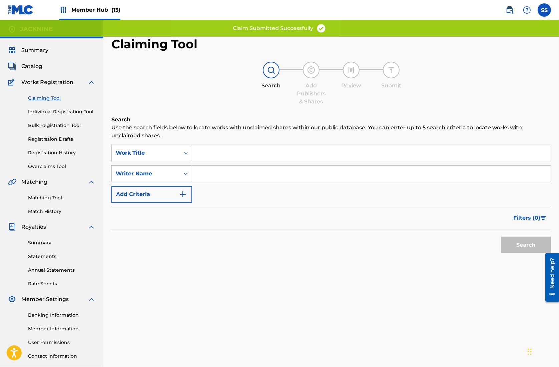
click at [220, 171] on input "Search Form" at bounding box center [371, 174] width 359 height 16
type input "[PERSON_NAME]"
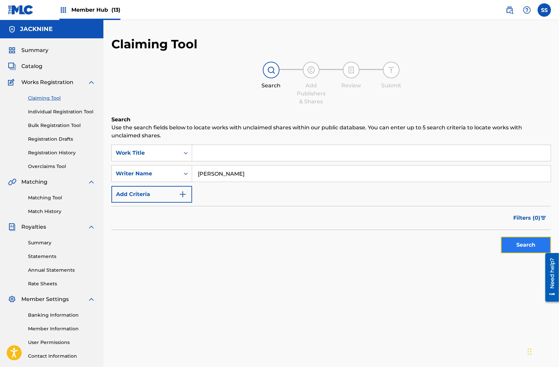
click at [515, 248] on button "Search" at bounding box center [526, 245] width 50 height 17
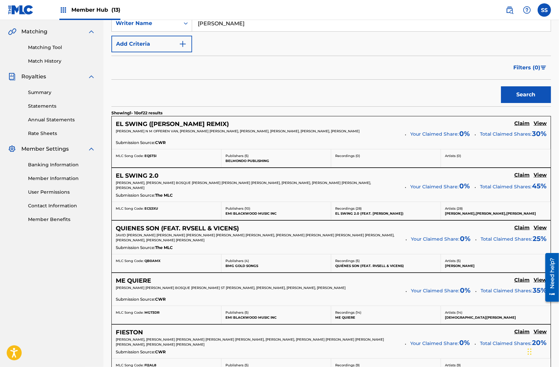
scroll to position [193, 0]
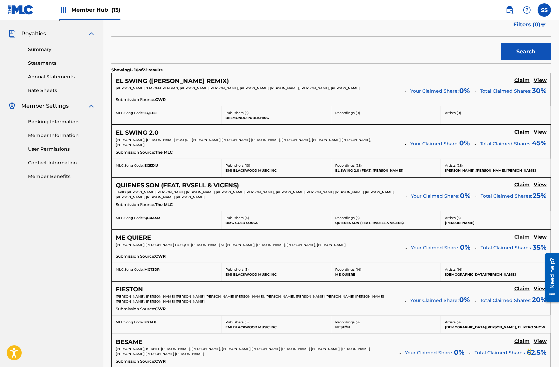
click at [521, 234] on h5 "Claim" at bounding box center [521, 237] width 15 height 6
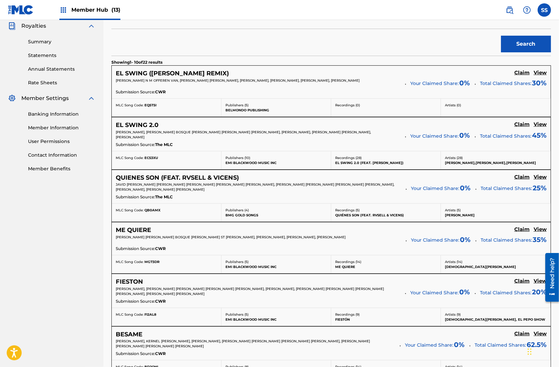
scroll to position [202, 0]
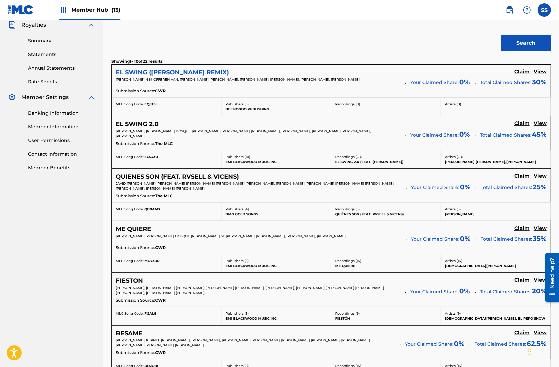
click at [177, 69] on h5 "EL SWING ([PERSON_NAME] REMIX)" at bounding box center [172, 73] width 113 height 8
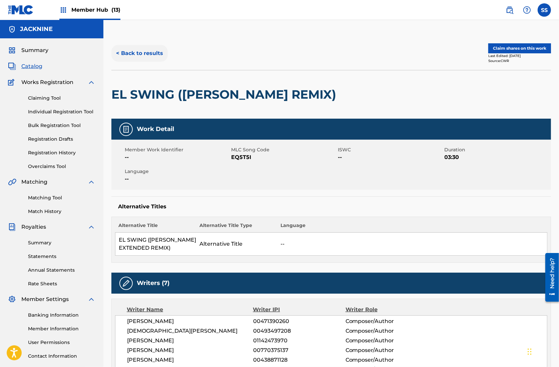
click at [155, 53] on button "< Back to results" at bounding box center [139, 53] width 56 height 17
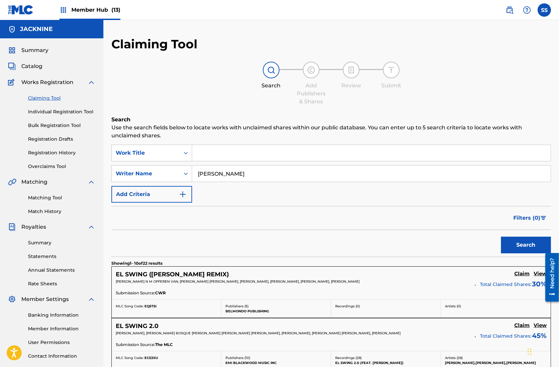
scroll to position [202, 0]
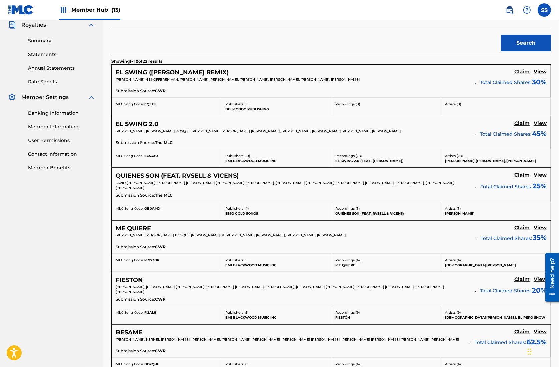
click at [520, 72] on h5 "Claim" at bounding box center [521, 72] width 15 height 6
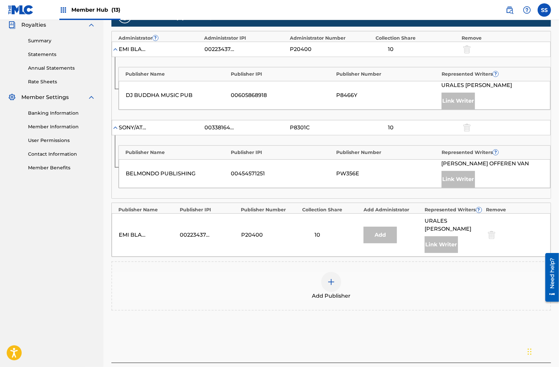
click at [329, 272] on div at bounding box center [331, 282] width 20 height 20
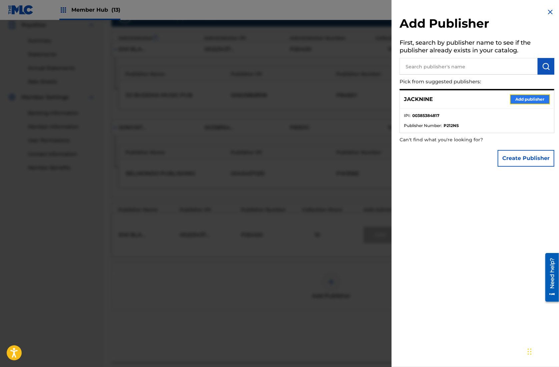
click at [520, 97] on button "Add publisher" at bounding box center [530, 99] width 40 height 10
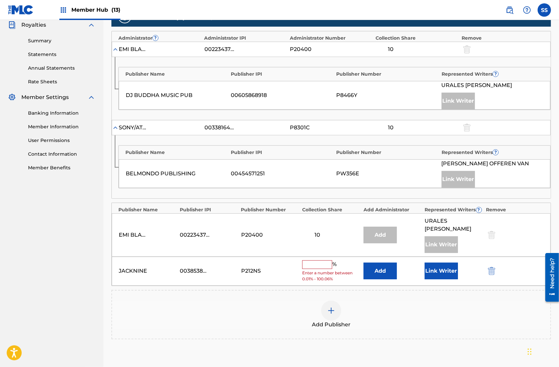
click at [322, 260] on input "text" at bounding box center [317, 264] width 30 height 9
type input "2.5"
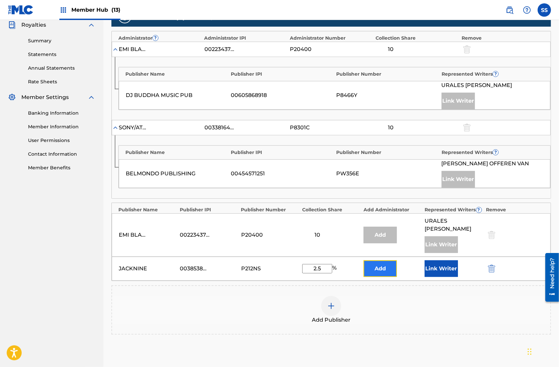
click at [384, 260] on button "Add" at bounding box center [380, 268] width 33 height 17
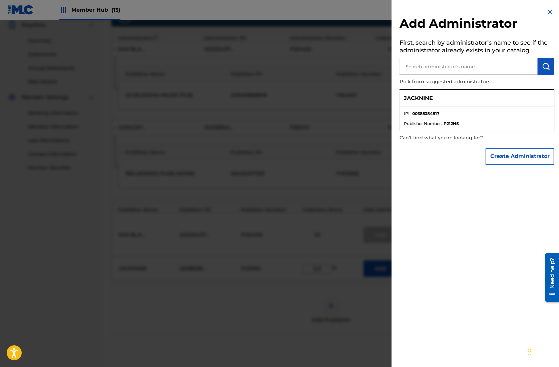
click at [546, 12] on img at bounding box center [550, 12] width 8 height 8
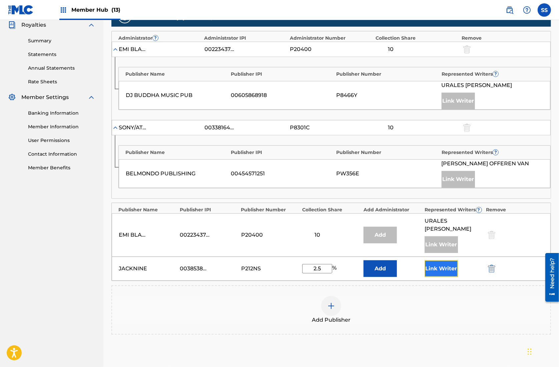
click at [434, 262] on button "Link Writer" at bounding box center [441, 268] width 33 height 17
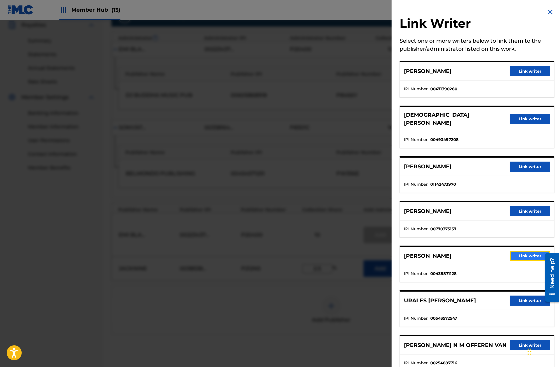
click at [511, 251] on button "Link writer" at bounding box center [530, 256] width 40 height 10
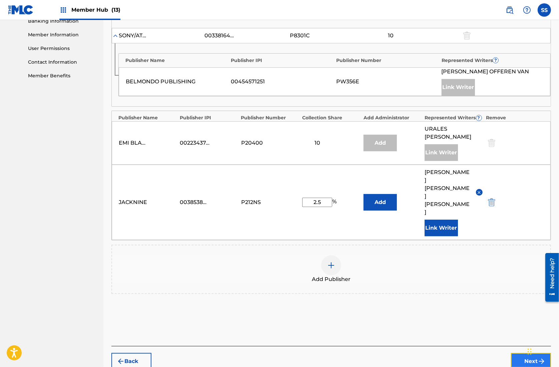
click at [523, 353] on button "Next" at bounding box center [531, 361] width 40 height 17
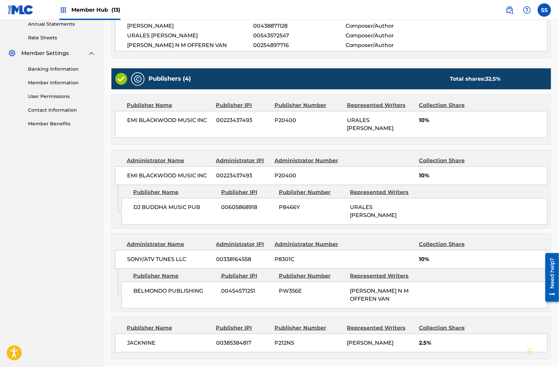
scroll to position [296, 0]
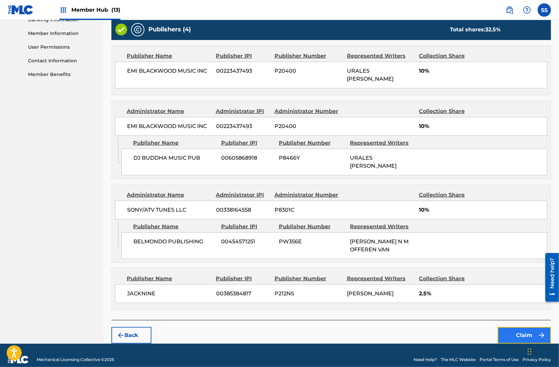
click at [506, 330] on button "Claim" at bounding box center [524, 335] width 53 height 17
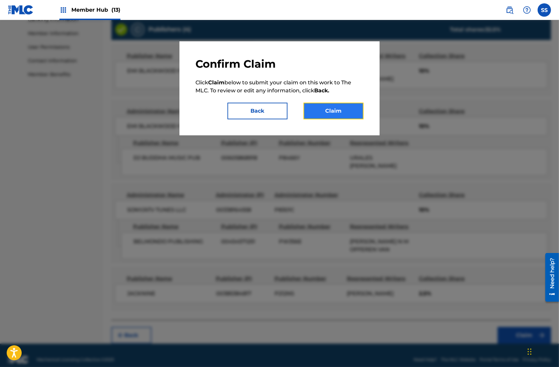
click at [333, 112] on button "Claim" at bounding box center [334, 111] width 60 height 17
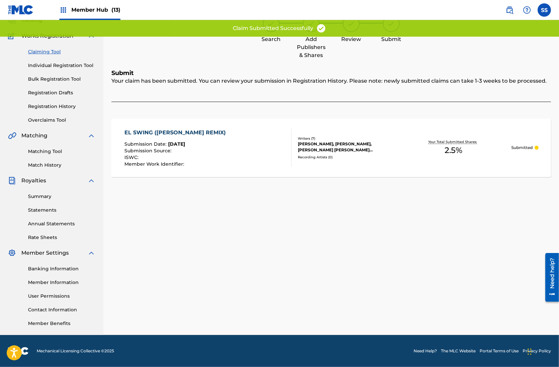
scroll to position [46, 0]
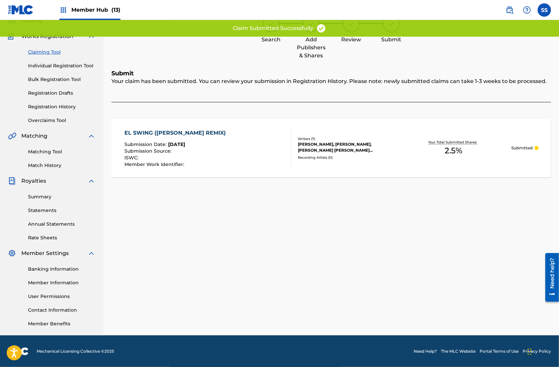
click at [45, 50] on link "Claiming Tool" at bounding box center [61, 52] width 67 height 7
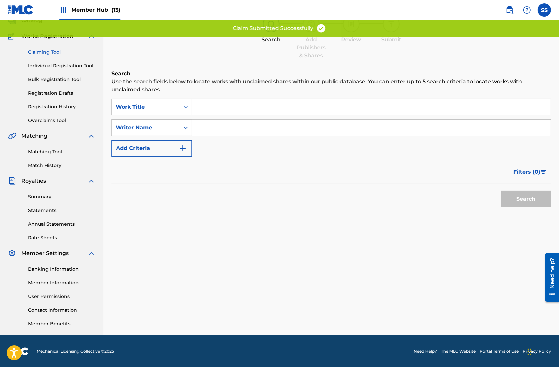
scroll to position [0, 0]
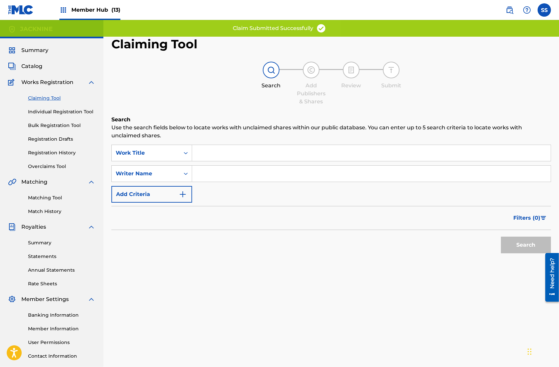
click at [228, 174] on input "Search Form" at bounding box center [371, 174] width 359 height 16
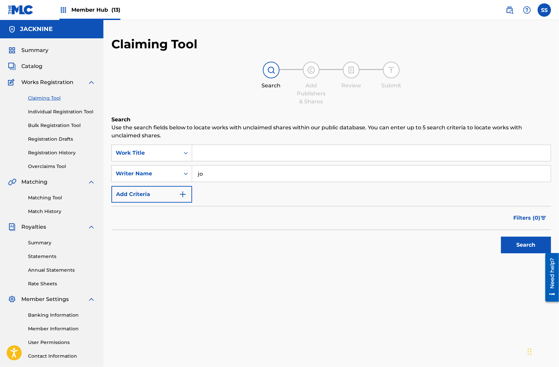
type input "j"
type input "[PERSON_NAME]"
click at [516, 246] on button "Search" at bounding box center [526, 245] width 50 height 17
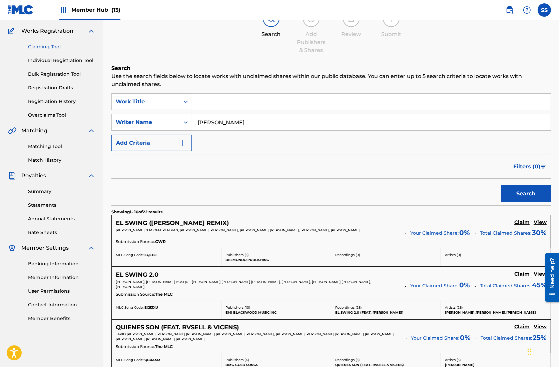
scroll to position [200, 0]
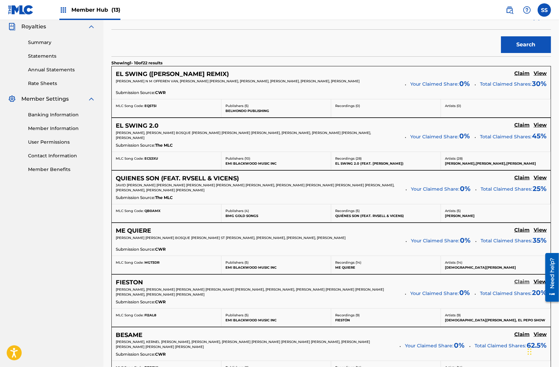
click at [518, 281] on h5 "Claim" at bounding box center [521, 282] width 15 height 6
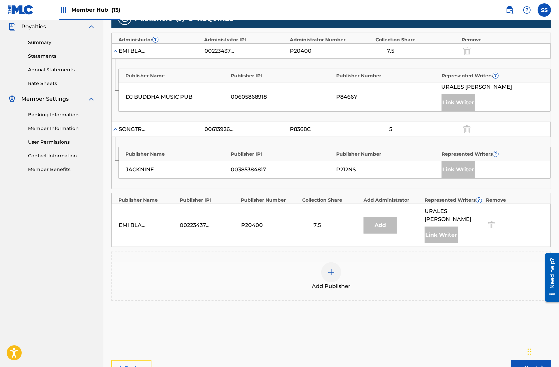
click at [136, 360] on button "Back" at bounding box center [131, 368] width 40 height 17
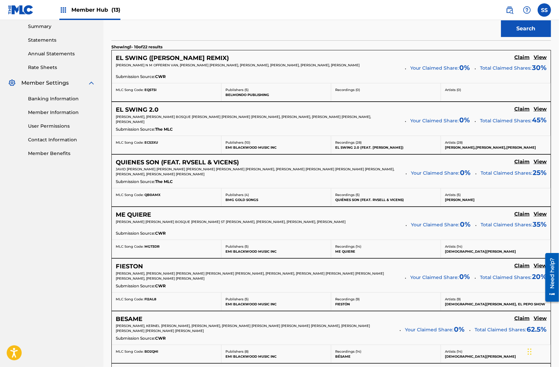
scroll to position [219, 0]
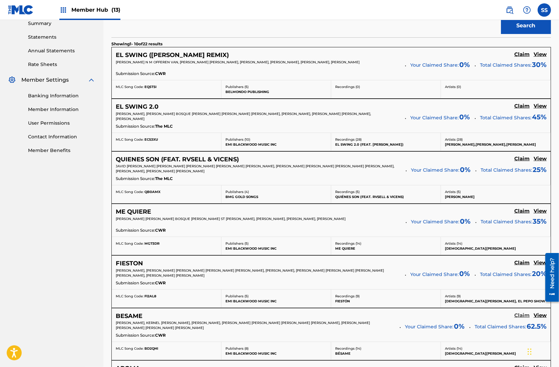
click at [519, 313] on h5 "Claim" at bounding box center [521, 316] width 15 height 6
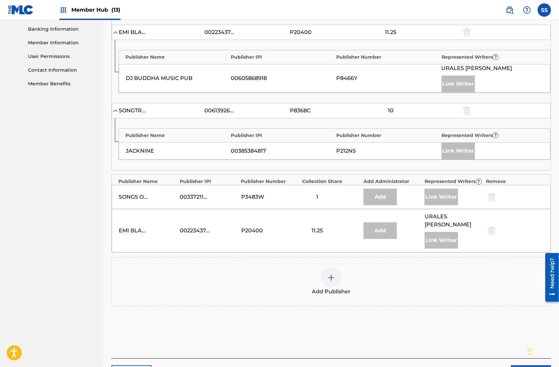
scroll to position [320, 0]
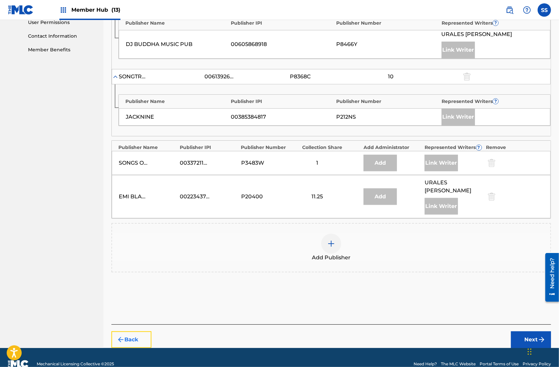
click at [134, 332] on button "Back" at bounding box center [131, 340] width 40 height 17
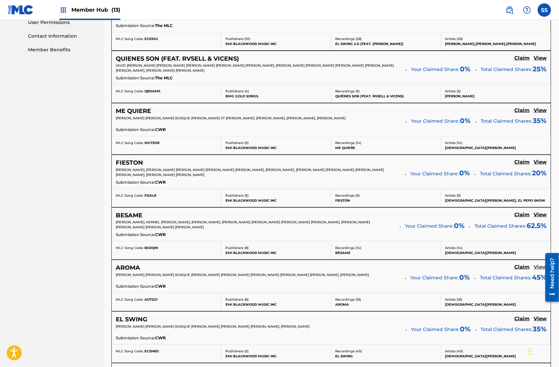
click at [537, 265] on h5 "View" at bounding box center [540, 267] width 13 height 6
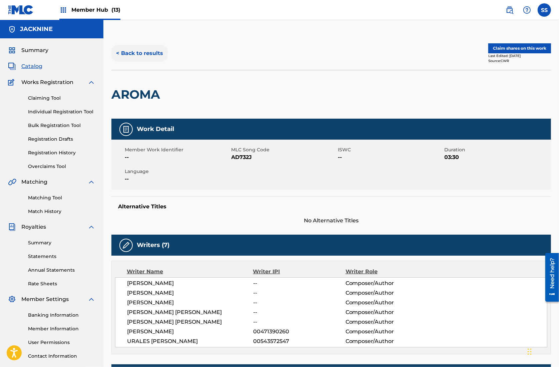
click at [129, 54] on button "< Back to results" at bounding box center [139, 53] width 56 height 17
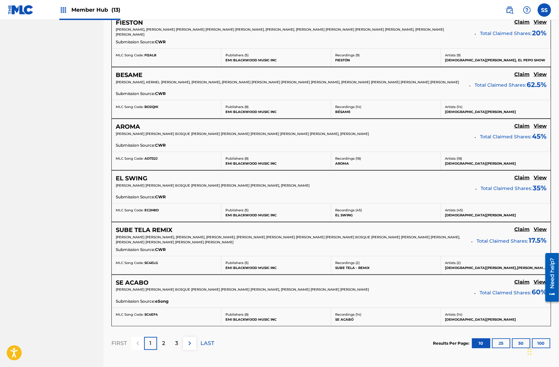
scroll to position [464, 0]
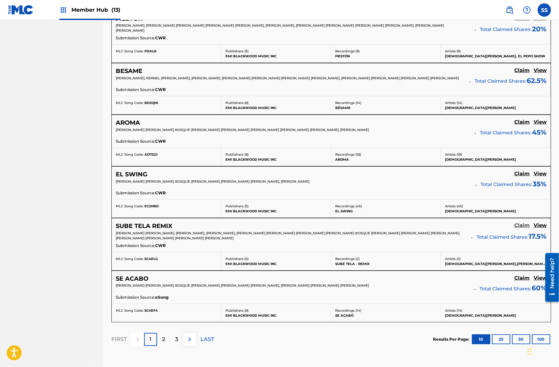
click at [523, 224] on h5 "Claim" at bounding box center [521, 225] width 15 height 6
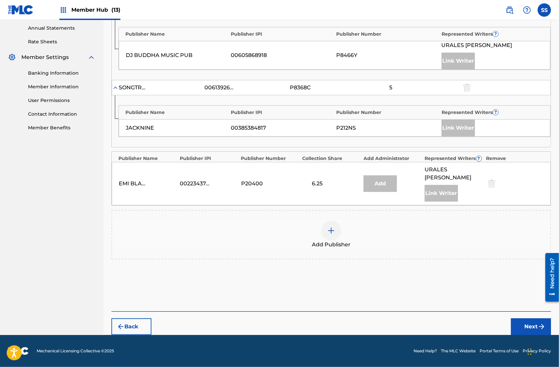
scroll to position [232, 0]
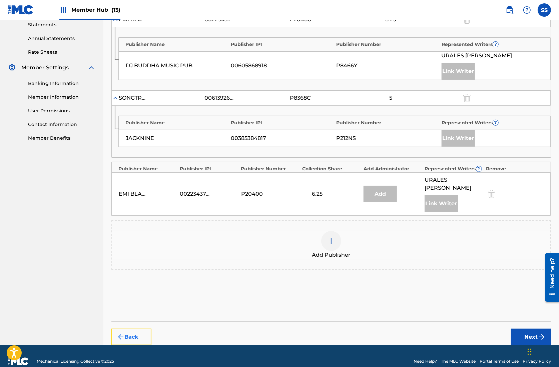
click at [134, 329] on button "Back" at bounding box center [131, 337] width 40 height 17
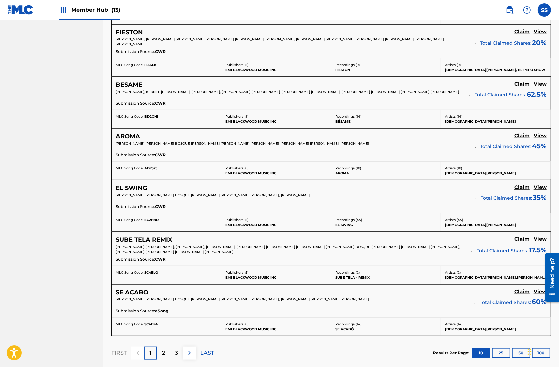
scroll to position [516, 0]
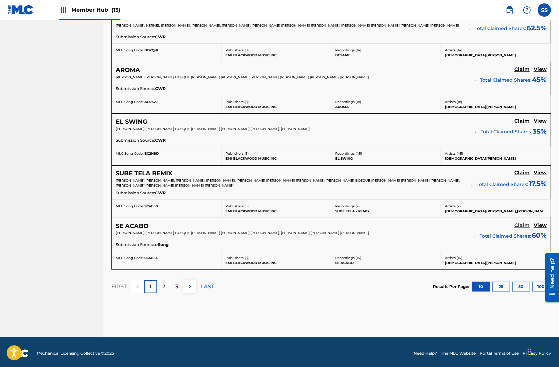
click at [522, 222] on h5 "Claim" at bounding box center [521, 225] width 15 height 6
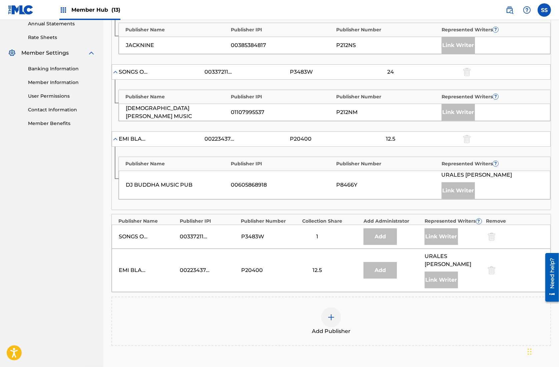
scroll to position [322, 0]
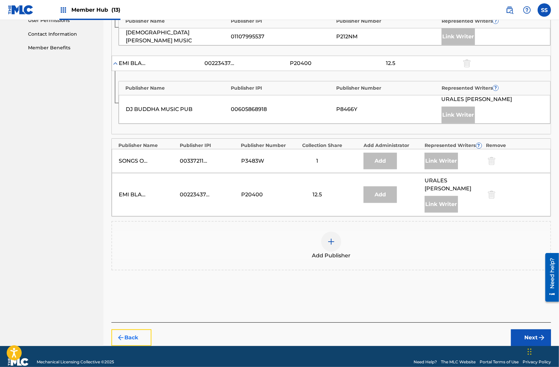
click at [123, 330] on button "Back" at bounding box center [131, 338] width 40 height 17
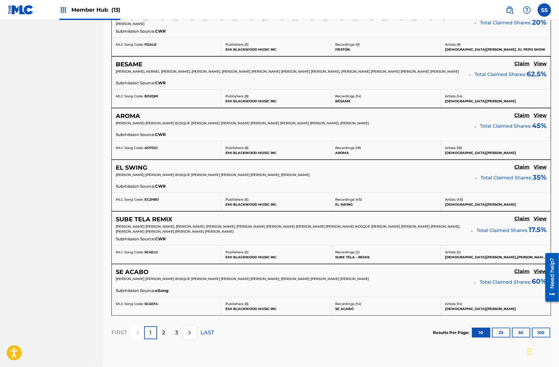
scroll to position [486, 0]
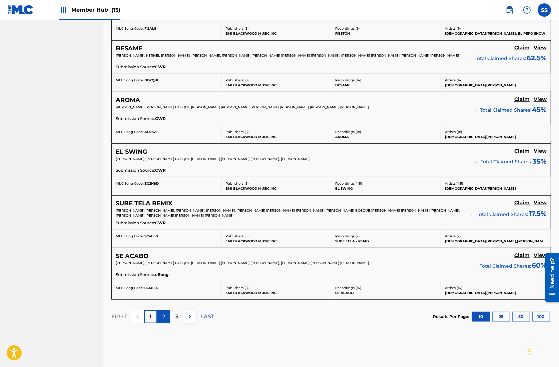
click at [162, 314] on p "2" at bounding box center [163, 317] width 3 height 8
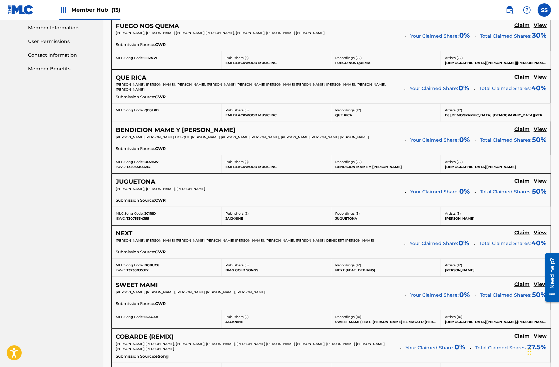
scroll to position [299, 0]
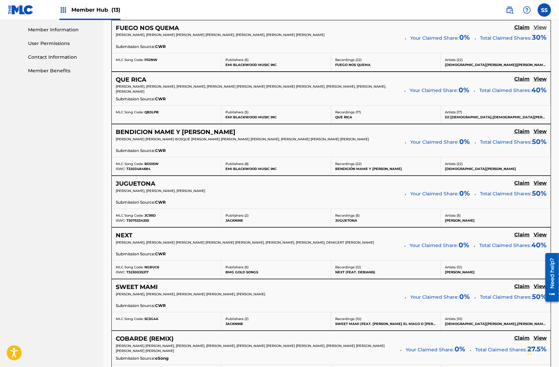
click at [542, 27] on h5 "View" at bounding box center [540, 27] width 13 height 6
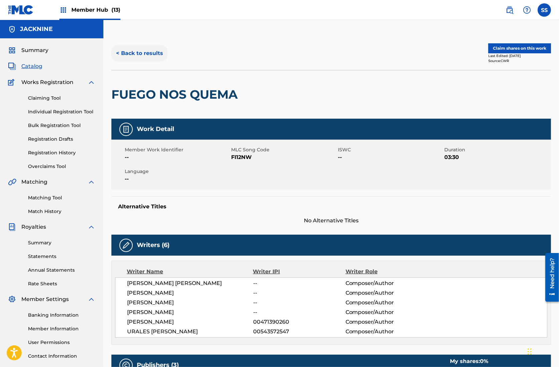
click at [146, 51] on button "< Back to results" at bounding box center [139, 53] width 56 height 17
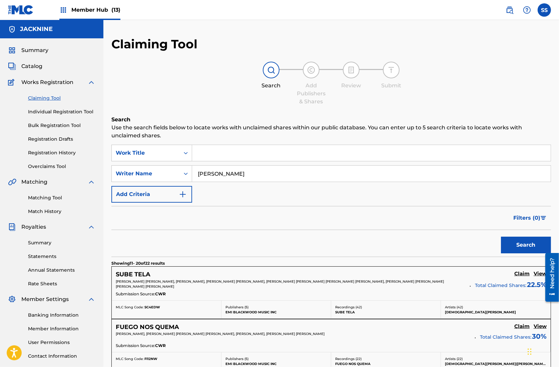
scroll to position [299, 0]
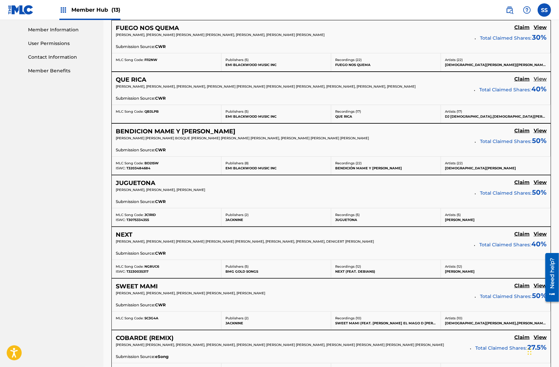
click at [540, 77] on h5 "View" at bounding box center [540, 79] width 13 height 6
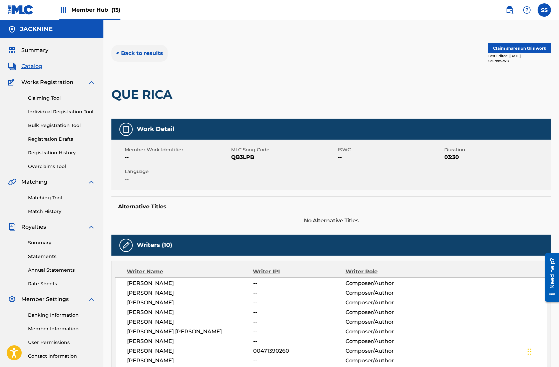
click at [157, 54] on button "< Back to results" at bounding box center [139, 53] width 56 height 17
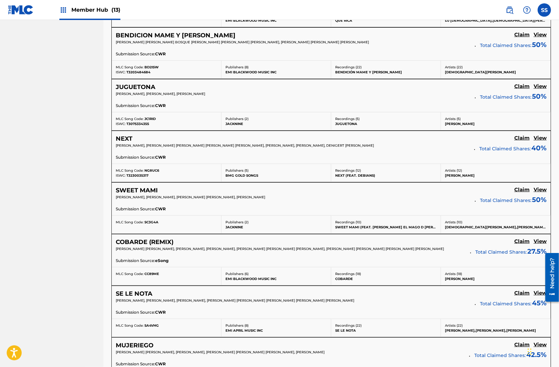
scroll to position [400, 0]
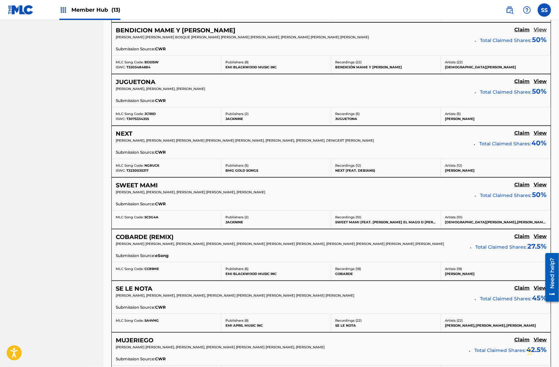
click at [541, 31] on h5 "View" at bounding box center [540, 30] width 13 height 6
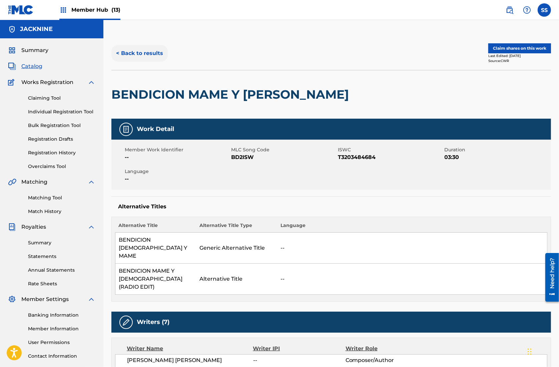
click at [147, 57] on button "< Back to results" at bounding box center [139, 53] width 56 height 17
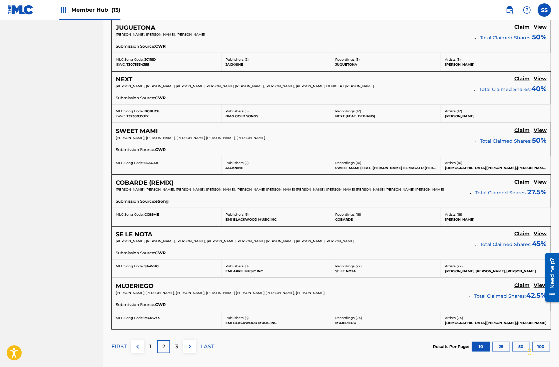
scroll to position [453, 0]
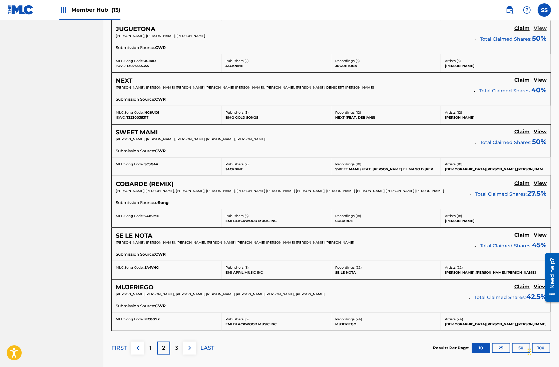
click at [541, 26] on h5 "View" at bounding box center [540, 28] width 13 height 6
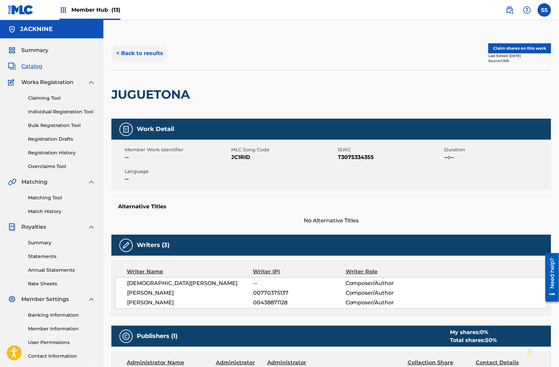
click at [158, 52] on button "< Back to results" at bounding box center [139, 53] width 56 height 17
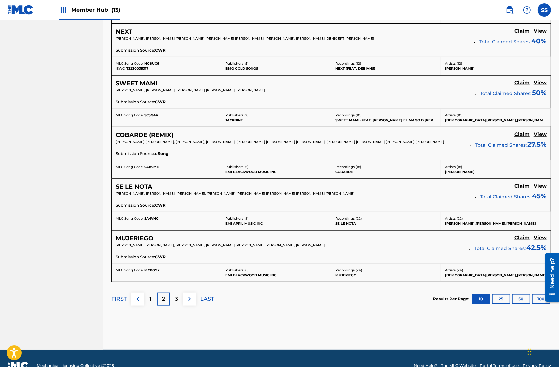
scroll to position [501, 0]
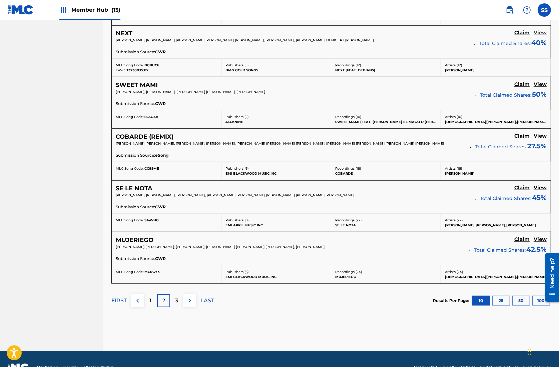
click at [542, 30] on h5 "View" at bounding box center [540, 33] width 13 height 6
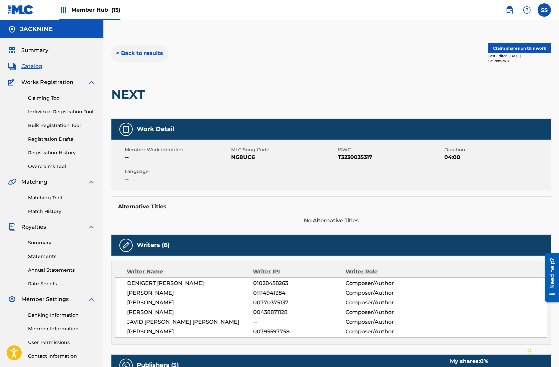
click at [150, 55] on button "< Back to results" at bounding box center [139, 53] width 56 height 17
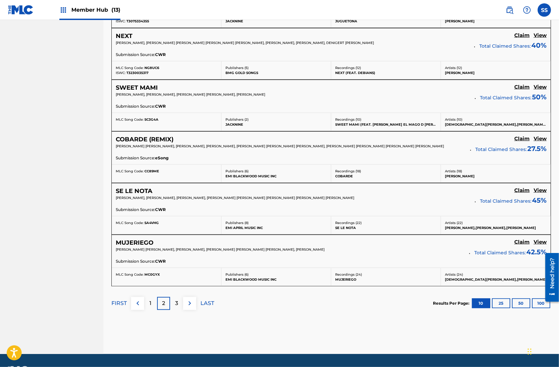
scroll to position [515, 0]
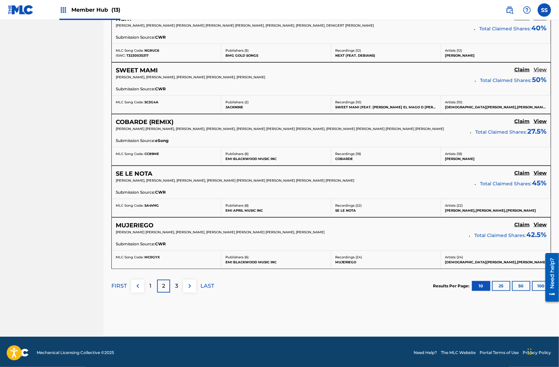
click at [541, 68] on h5 "View" at bounding box center [540, 70] width 13 height 6
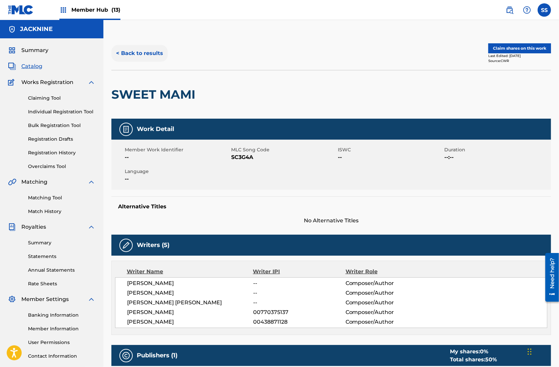
click at [152, 52] on button "< Back to results" at bounding box center [139, 53] width 56 height 17
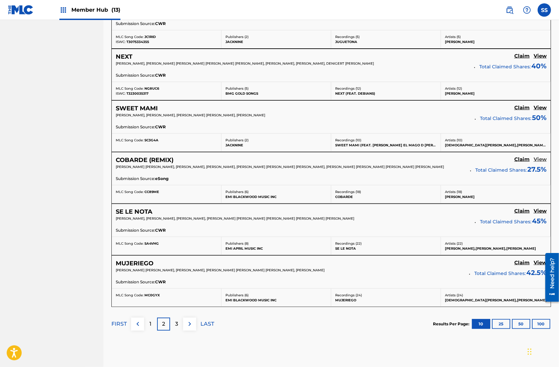
click at [540, 157] on h5 "View" at bounding box center [540, 159] width 13 height 6
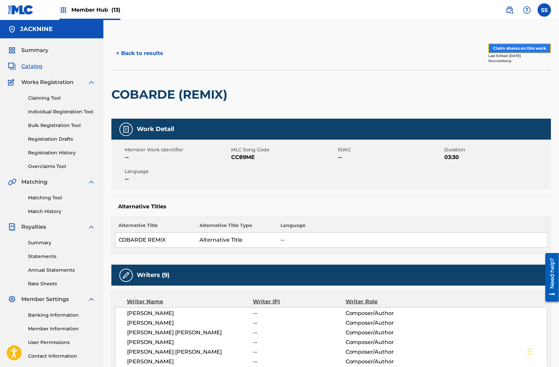
click at [503, 48] on button "Claim shares on this work" at bounding box center [519, 48] width 63 height 10
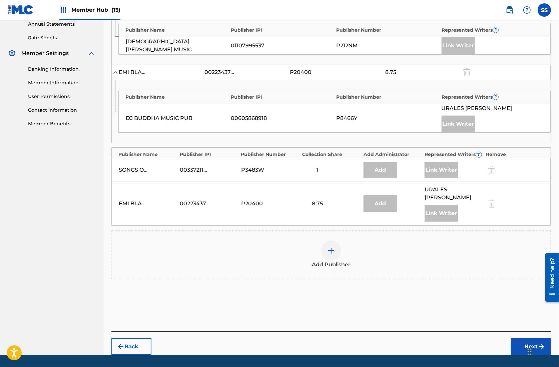
scroll to position [255, 0]
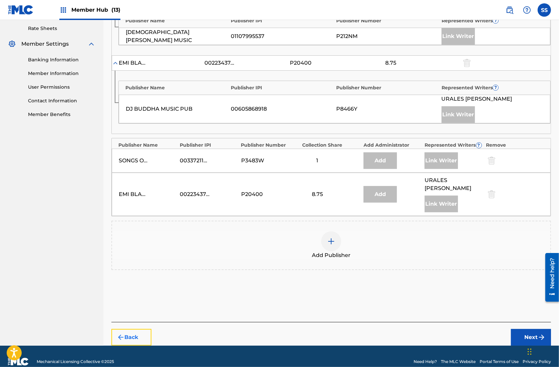
click at [141, 329] on button "Back" at bounding box center [131, 337] width 40 height 17
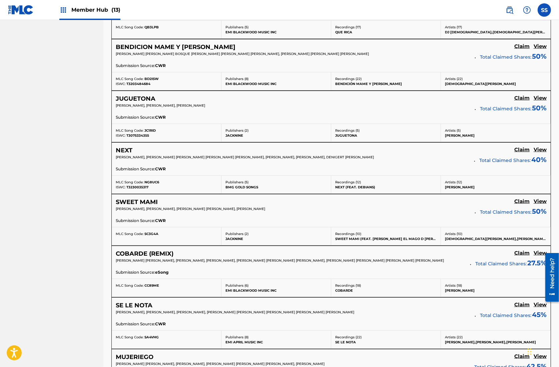
scroll to position [386, 0]
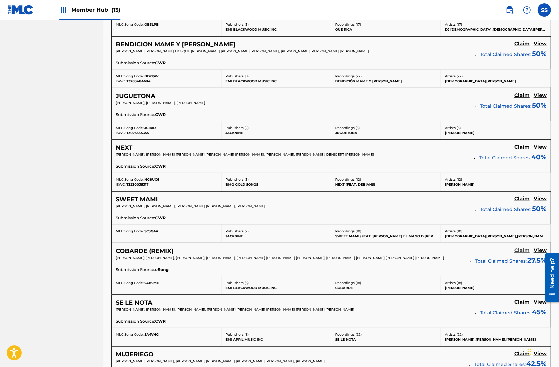
click at [521, 248] on h5 "Claim" at bounding box center [521, 250] width 15 height 6
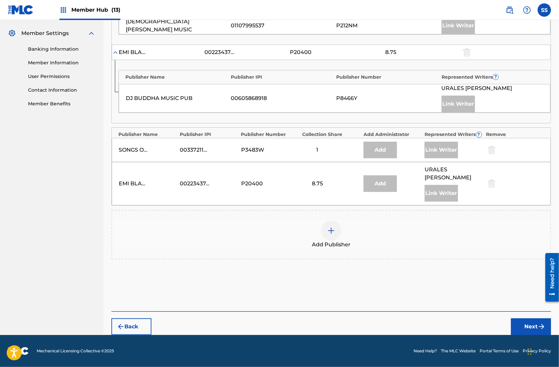
scroll to position [255, 0]
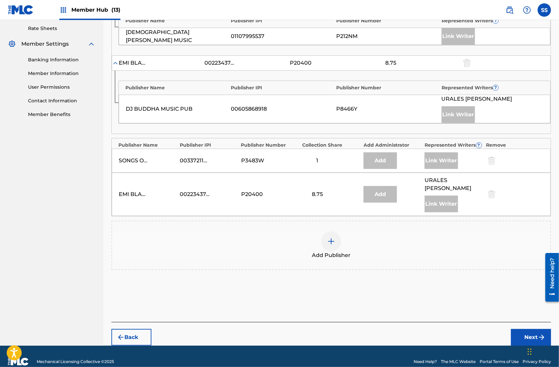
click at [333, 237] on img at bounding box center [331, 241] width 8 height 8
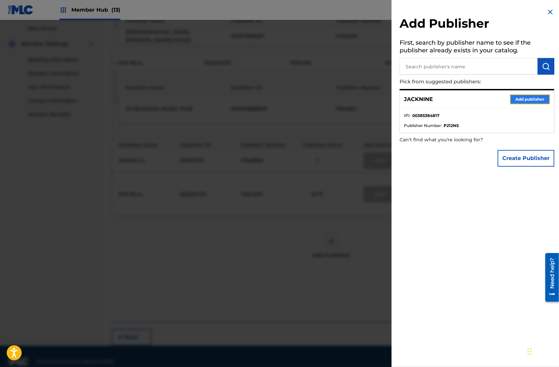
click at [534, 99] on button "Add publisher" at bounding box center [530, 99] width 40 height 10
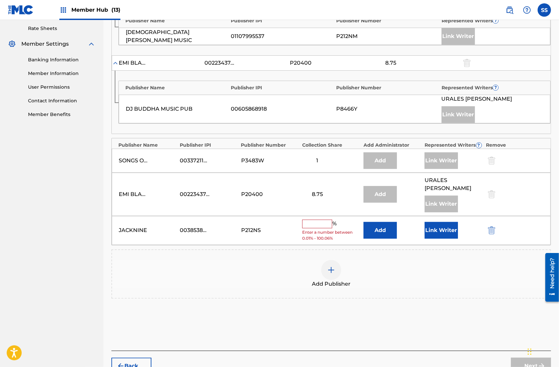
click at [317, 220] on input "text" at bounding box center [317, 224] width 30 height 9
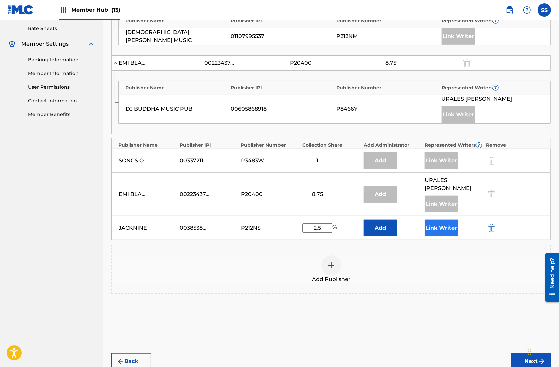
type input "2.5"
click at [433, 220] on button "Link Writer" at bounding box center [441, 228] width 33 height 17
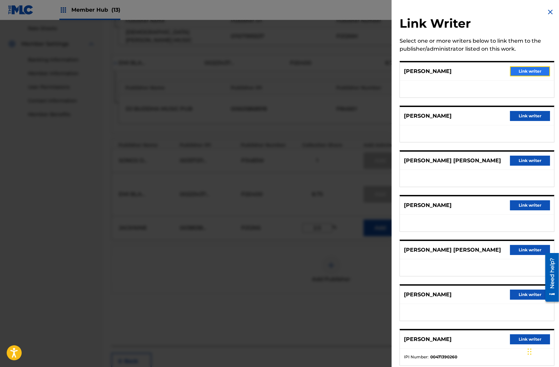
click at [529, 69] on button "Link writer" at bounding box center [530, 71] width 40 height 10
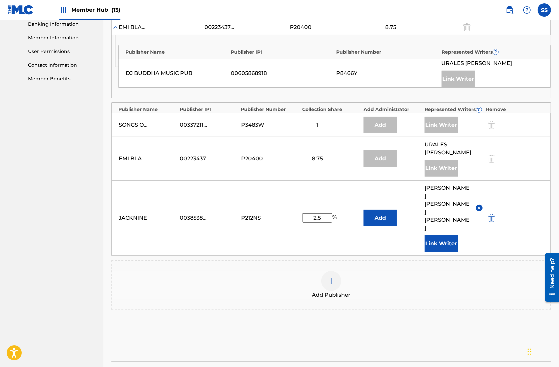
scroll to position [307, 0]
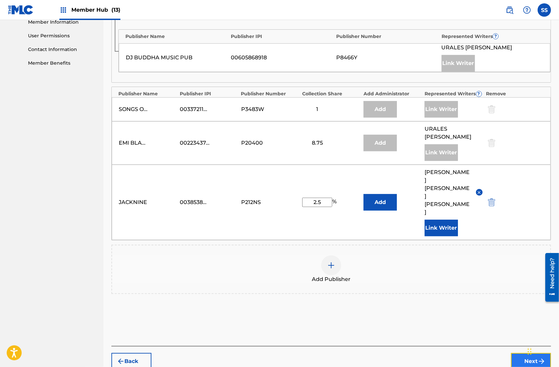
click at [516, 353] on button "Next" at bounding box center [531, 361] width 40 height 17
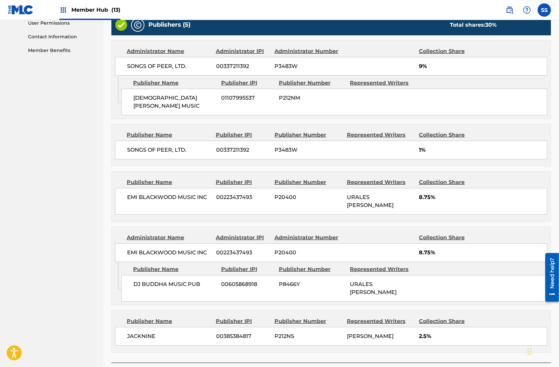
scroll to position [356, 0]
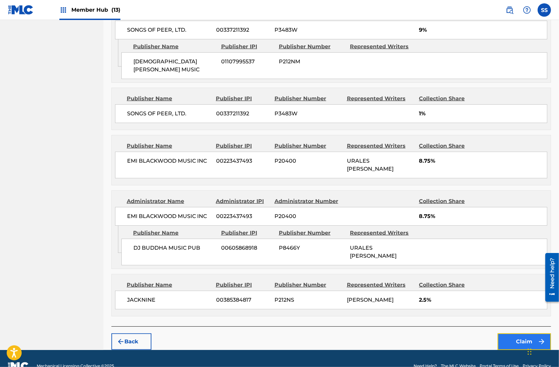
click at [517, 334] on button "Claim" at bounding box center [524, 342] width 53 height 17
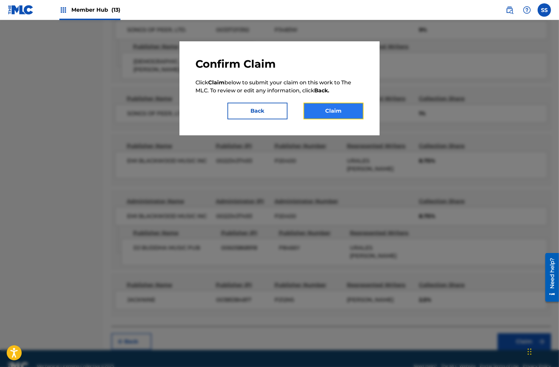
click at [333, 109] on button "Claim" at bounding box center [334, 111] width 60 height 17
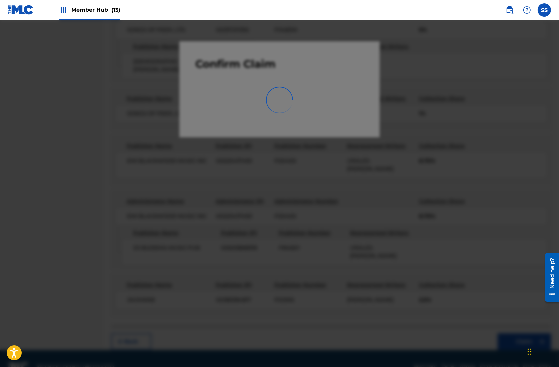
scroll to position [46, 0]
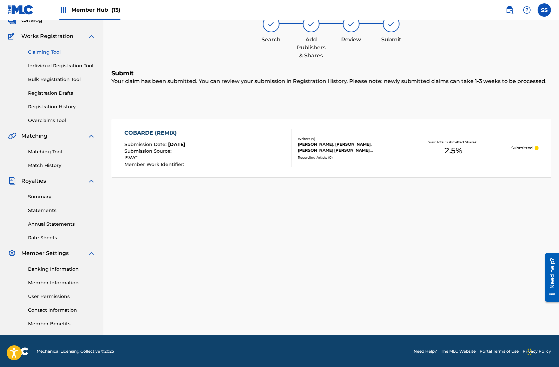
click at [49, 54] on link "Claiming Tool" at bounding box center [61, 52] width 67 height 7
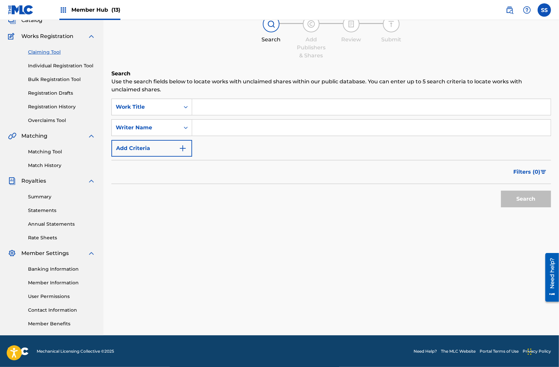
scroll to position [0, 0]
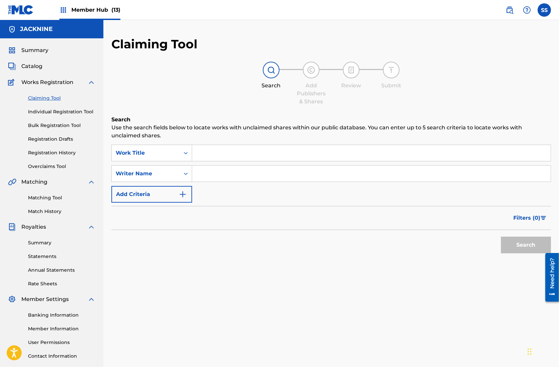
click at [212, 174] on input "Search Form" at bounding box center [371, 174] width 359 height 16
type input "c"
type input "[PERSON_NAME]"
click at [517, 245] on button "Search" at bounding box center [526, 245] width 50 height 17
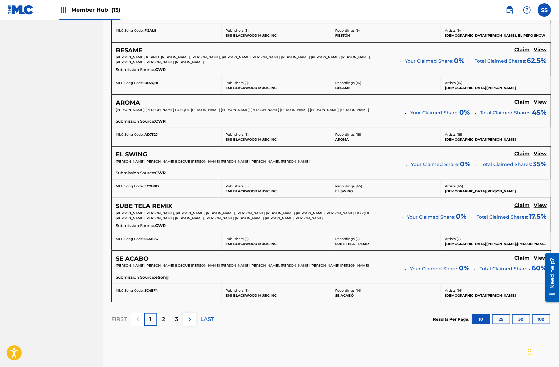
scroll to position [519, 0]
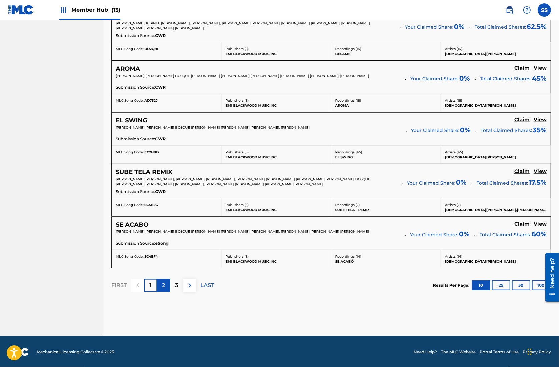
click at [164, 283] on p "2" at bounding box center [163, 286] width 3 height 8
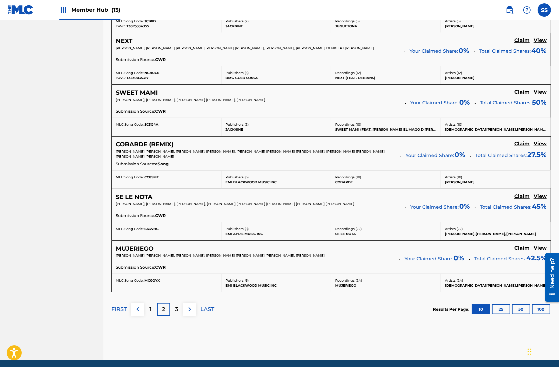
scroll to position [516, 0]
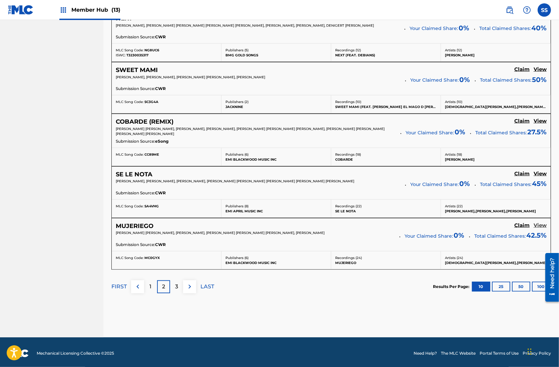
click at [542, 222] on h5 "View" at bounding box center [540, 225] width 13 height 6
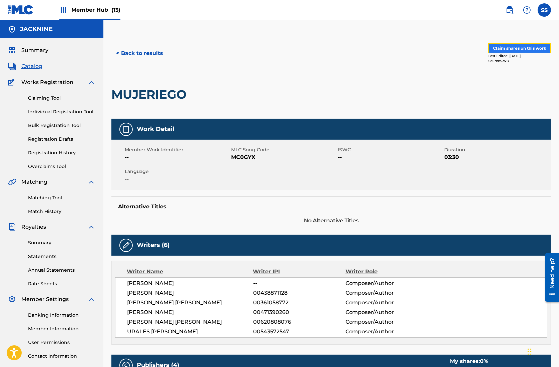
click at [519, 45] on button "Claim shares on this work" at bounding box center [519, 48] width 63 height 10
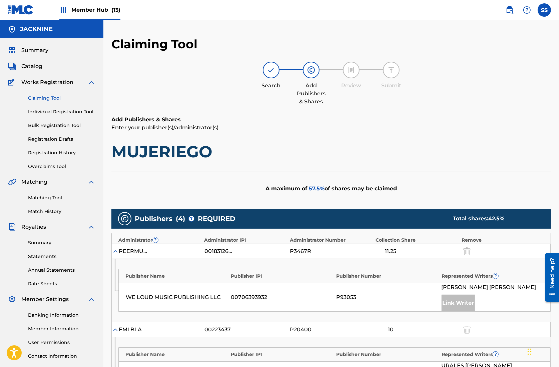
click at [458, 159] on h1 "MUJERIEGO" at bounding box center [331, 152] width 440 height 20
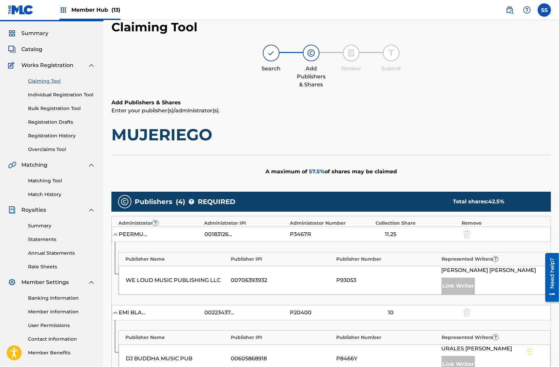
scroll to position [269, 0]
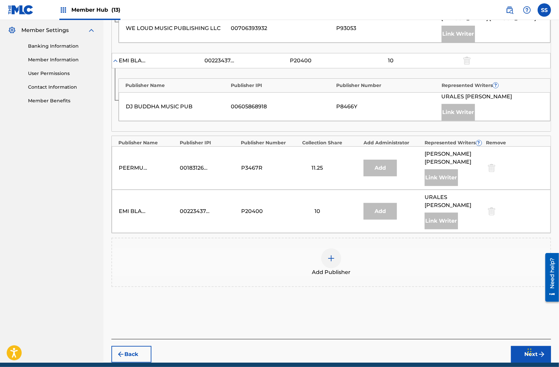
click at [332, 253] on div at bounding box center [331, 258] width 20 height 20
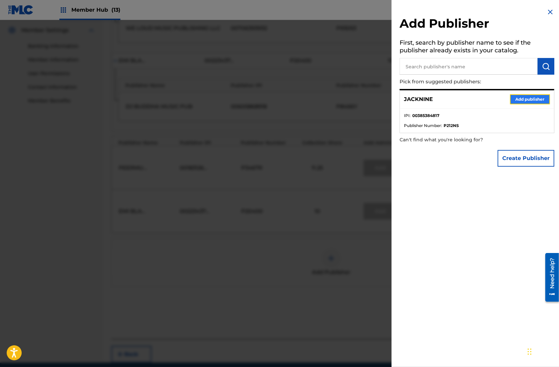
click at [533, 96] on button "Add publisher" at bounding box center [530, 99] width 40 height 10
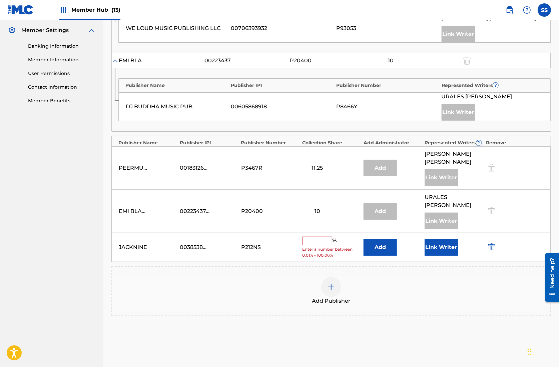
click at [310, 237] on input "text" at bounding box center [317, 241] width 30 height 9
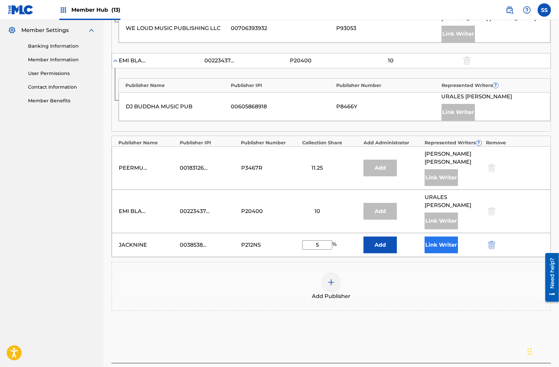
type input "5"
click at [431, 237] on button "Link Writer" at bounding box center [441, 245] width 33 height 17
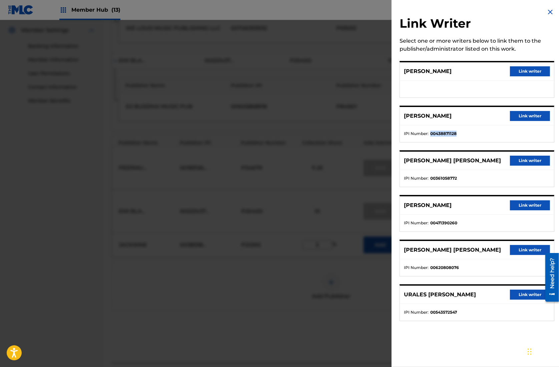
drag, startPoint x: 460, startPoint y: 133, endPoint x: 430, endPoint y: 133, distance: 29.4
click at [430, 133] on li "IPI Number : 00438871128" at bounding box center [477, 134] width 146 height 6
click at [521, 112] on button "Link writer" at bounding box center [530, 116] width 40 height 10
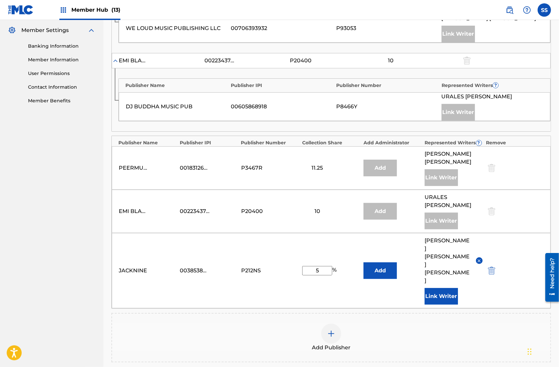
scroll to position [337, 0]
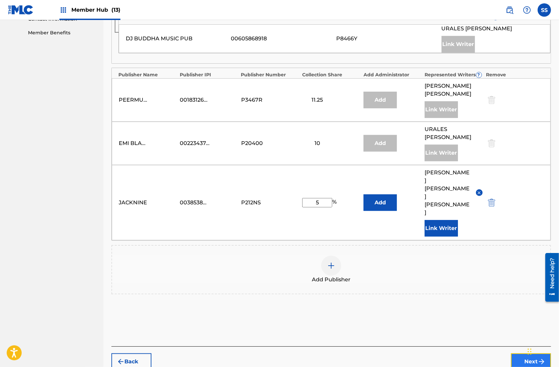
click at [523, 354] on button "Next" at bounding box center [531, 362] width 40 height 17
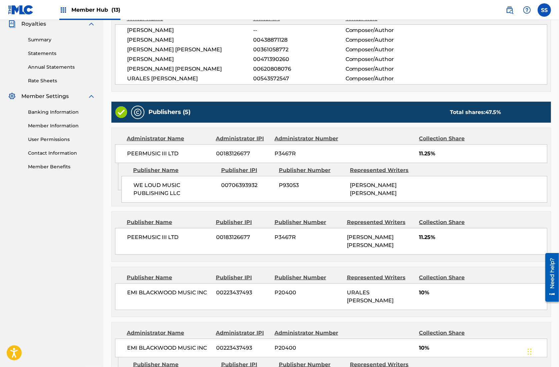
scroll to position [341, 0]
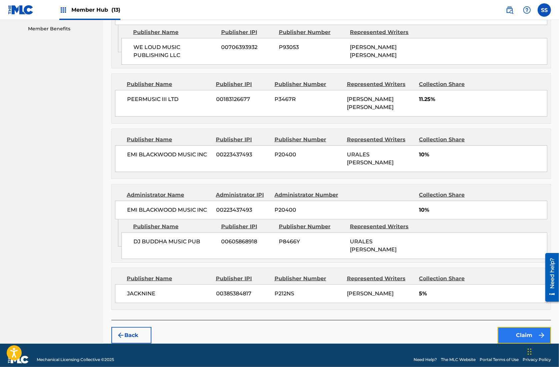
click at [515, 327] on button "Claim" at bounding box center [524, 335] width 53 height 17
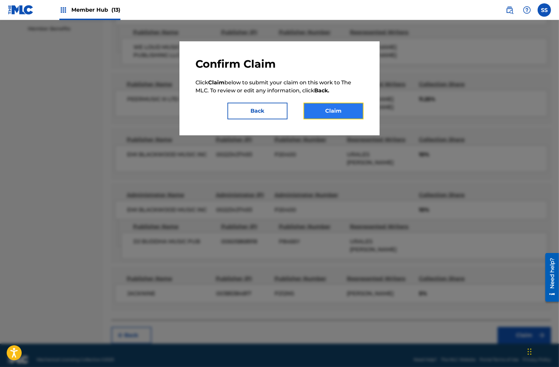
click at [349, 111] on button "Claim" at bounding box center [334, 111] width 60 height 17
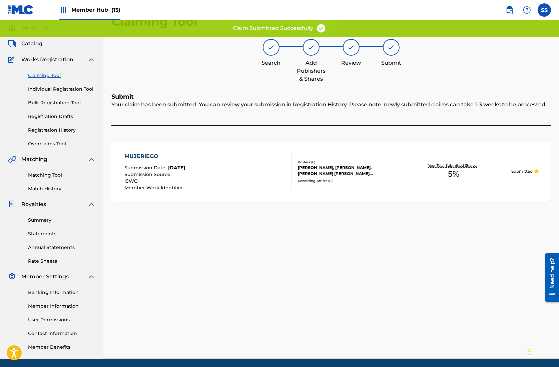
scroll to position [0, 0]
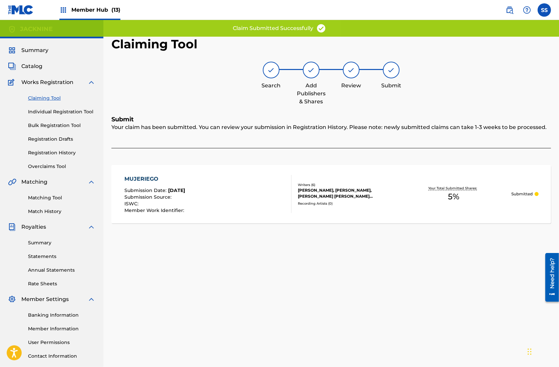
click at [45, 96] on link "Claiming Tool" at bounding box center [61, 98] width 67 height 7
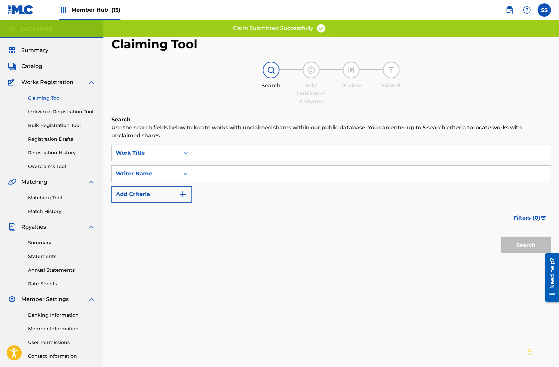
click at [201, 176] on input "Search Form" at bounding box center [371, 174] width 359 height 16
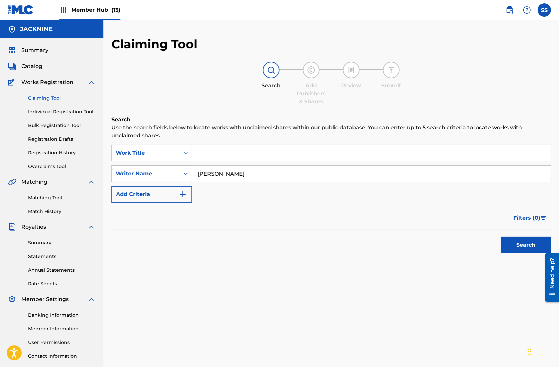
type input "[PERSON_NAME]"
click at [511, 248] on button "Search" at bounding box center [526, 245] width 50 height 17
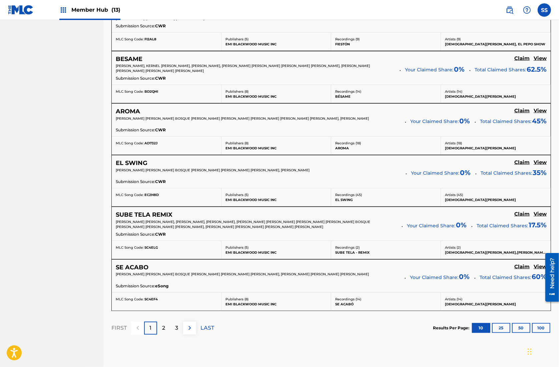
scroll to position [519, 0]
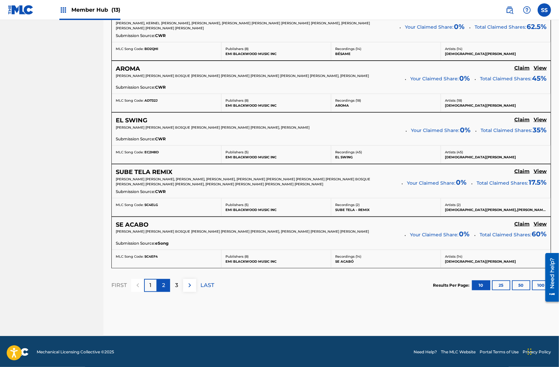
click at [164, 283] on p "2" at bounding box center [163, 286] width 3 height 8
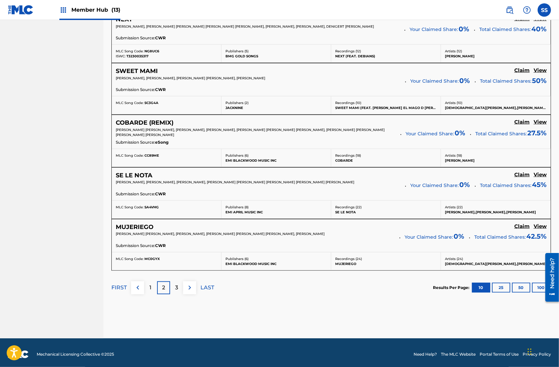
scroll to position [516, 0]
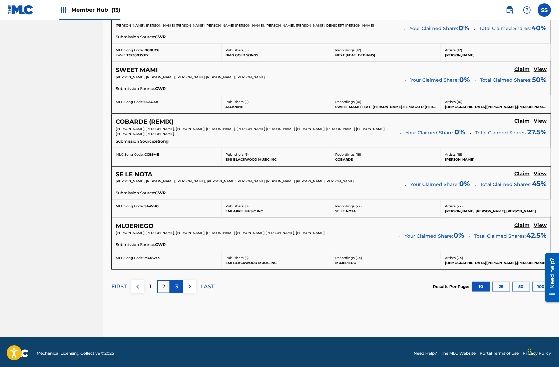
click at [177, 284] on p "3" at bounding box center [176, 287] width 3 height 8
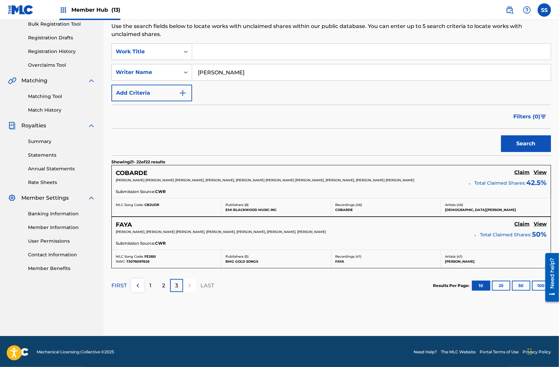
scroll to position [102, 0]
click at [542, 170] on h5 "View" at bounding box center [540, 172] width 13 height 6
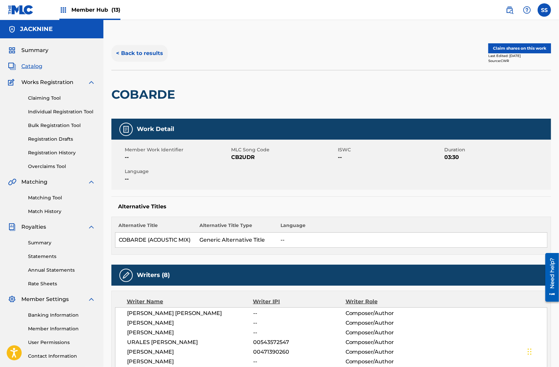
click at [158, 55] on button "< Back to results" at bounding box center [139, 53] width 56 height 17
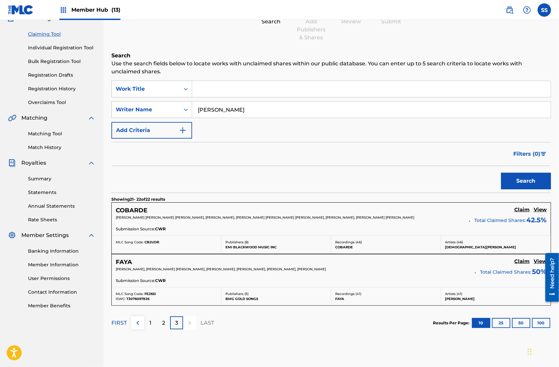
click at [255, 328] on section "FIRST 1 2 3 LAST Results Per Page: 10 25 50 100" at bounding box center [331, 323] width 440 height 34
click at [538, 260] on h5 "View" at bounding box center [540, 261] width 13 height 6
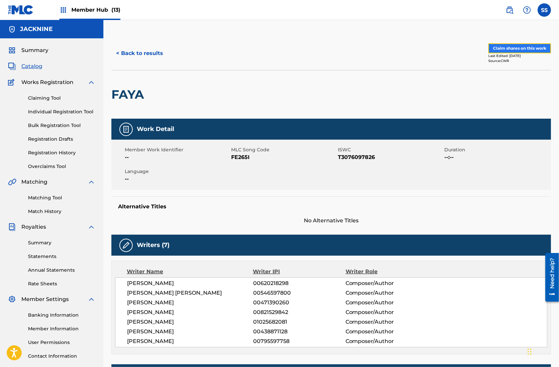
click at [512, 46] on button "Claim shares on this work" at bounding box center [519, 48] width 63 height 10
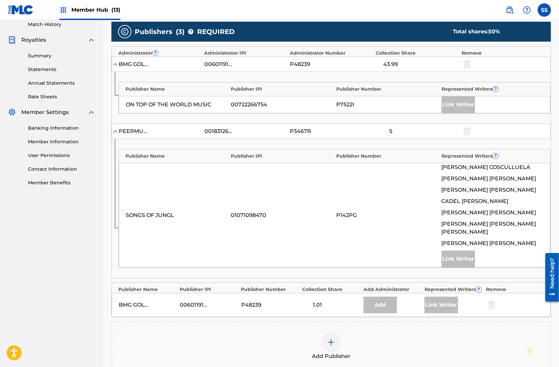
scroll to position [189, 0]
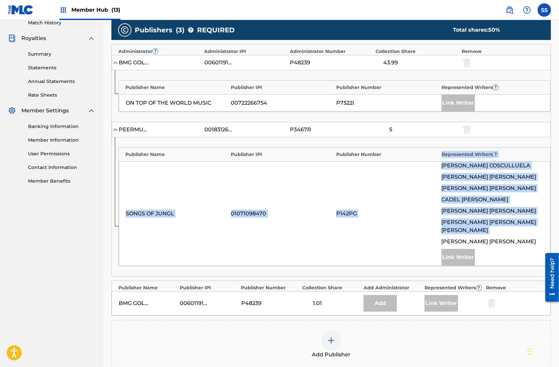
drag, startPoint x: 500, startPoint y: 228, endPoint x: 431, endPoint y: 157, distance: 99.1
click at [431, 157] on div "Publisher Name Publisher IPI Publisher Number Represented Writers ? SONGS OF [P…" at bounding box center [334, 206] width 432 height 119
click at [433, 180] on div "SONGS OF JUNGL 01071098470 P142PG [PERSON_NAME] [PERSON_NAME] [PERSON_NAME] [PE…" at bounding box center [335, 213] width 432 height 105
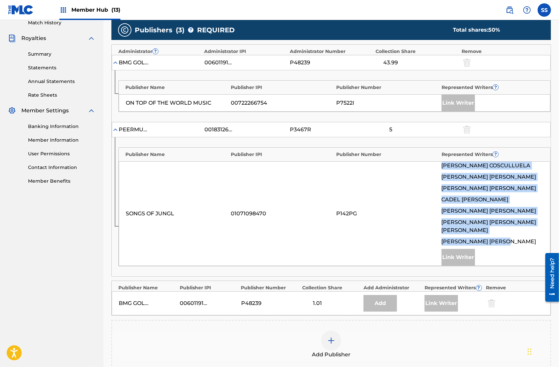
drag, startPoint x: 439, startPoint y: 161, endPoint x: 532, endPoint y: 233, distance: 117.7
click at [532, 233] on div "SONGS OF JUNGL 01071098470 P142PG [PERSON_NAME] [PERSON_NAME] [PERSON_NAME] [PE…" at bounding box center [335, 213] width 432 height 105
click at [532, 238] on div "[PERSON_NAME]" at bounding box center [493, 242] width 102 height 8
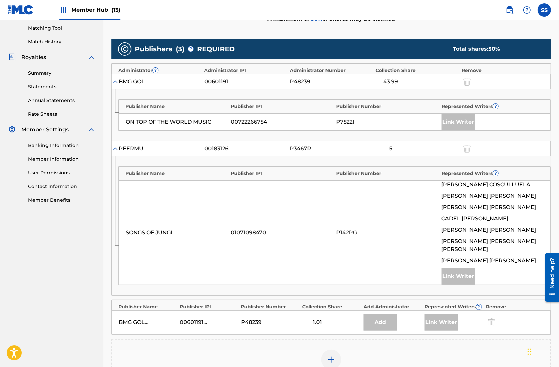
scroll to position [169, 0]
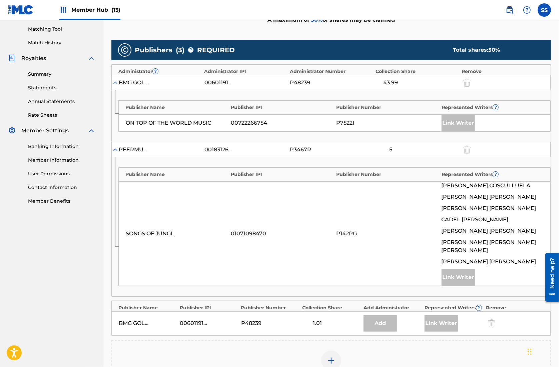
click at [159, 230] on div "SONGS OF JUNGL" at bounding box center [177, 234] width 102 height 8
click at [181, 230] on div "SONGS OF JUNGL" at bounding box center [177, 234] width 102 height 8
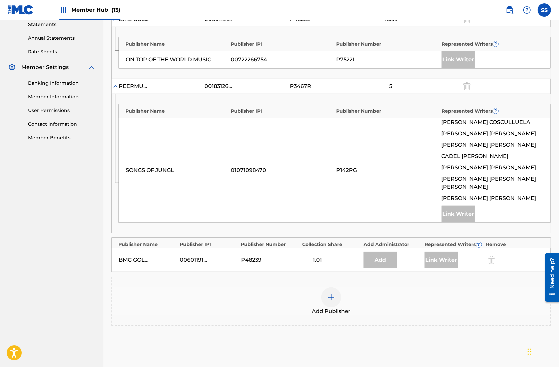
scroll to position [238, 0]
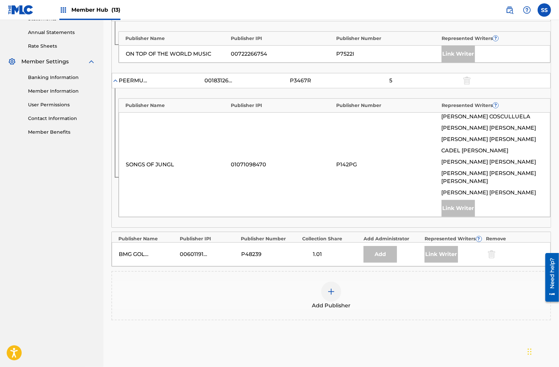
click at [328, 288] on img at bounding box center [331, 292] width 8 height 8
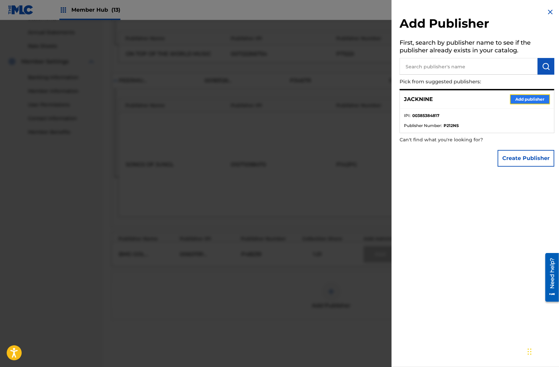
click at [517, 98] on button "Add publisher" at bounding box center [530, 99] width 40 height 10
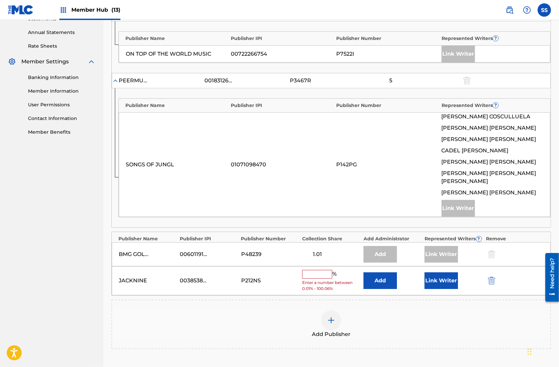
click at [323, 270] on input "text" at bounding box center [317, 274] width 30 height 9
click at [262, 300] on div "Add Publisher" at bounding box center [331, 324] width 440 height 49
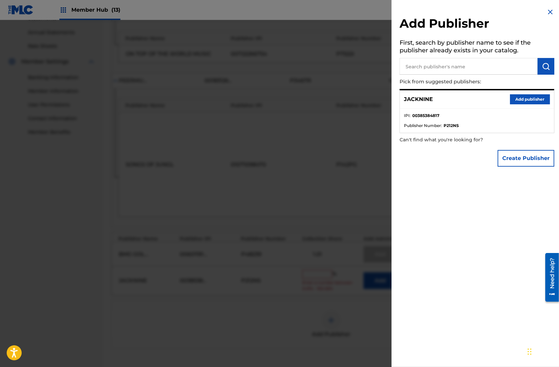
click at [549, 11] on img at bounding box center [550, 12] width 8 height 8
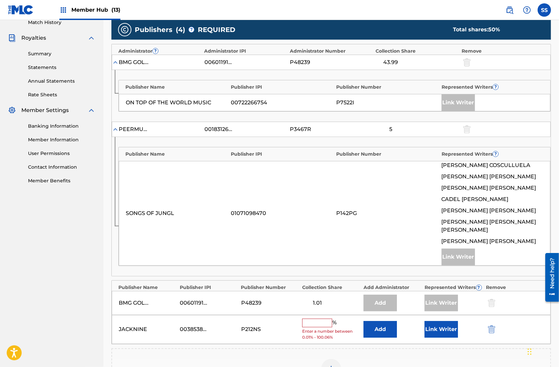
scroll to position [190, 0]
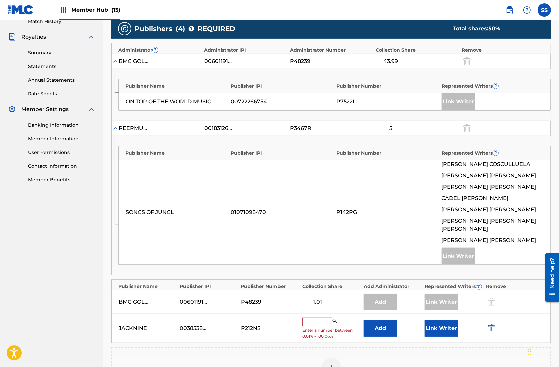
click at [116, 126] on img at bounding box center [115, 128] width 7 height 7
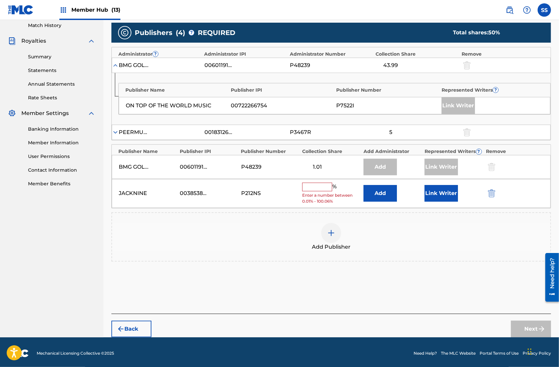
click at [116, 126] on div "PEERMUSIC III LTD 00183126677 P3467R 5" at bounding box center [331, 132] width 439 height 15
click at [116, 130] on img at bounding box center [115, 132] width 7 height 7
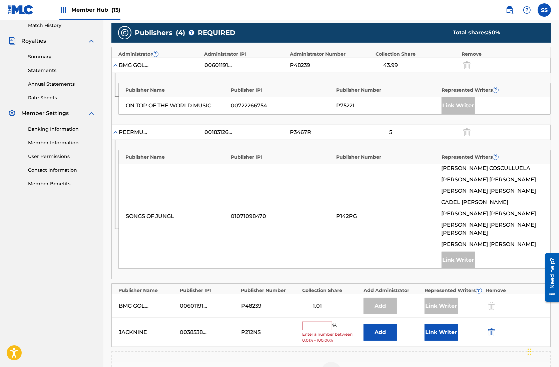
scroll to position [190, 0]
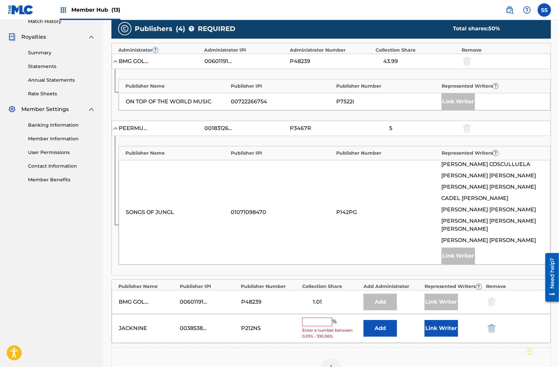
click at [323, 318] on input "text" at bounding box center [317, 322] width 30 height 9
click at [301, 332] on div "Publishers ( 4 ) ? REQUIRED Total shares: 55 % Administrator ? Administrator IP…" at bounding box center [331, 206] width 440 height 374
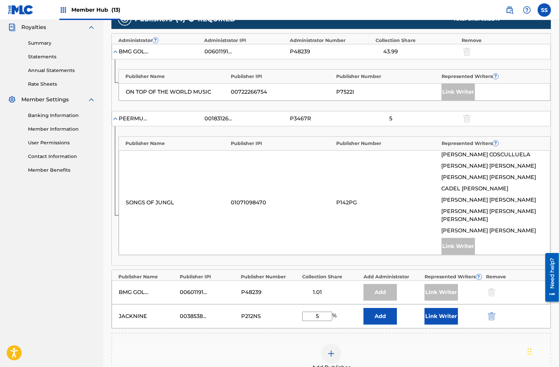
scroll to position [212, 0]
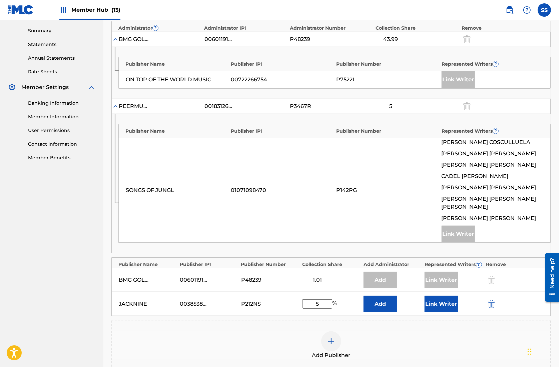
drag, startPoint x: 321, startPoint y: 295, endPoint x: 315, endPoint y: 293, distance: 6.5
click at [315, 300] on input "5" at bounding box center [317, 304] width 30 height 9
type input "10"
click at [103, 302] on div "Claiming Tool Search Add Publishers & Shares Review Submit Add Publishers & Sha…" at bounding box center [331, 135] width 456 height 621
click at [436, 296] on button "Link Writer" at bounding box center [441, 304] width 33 height 17
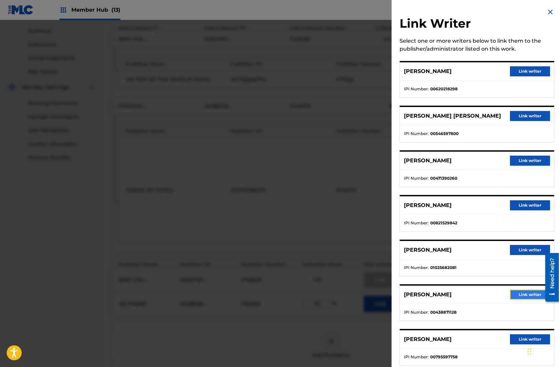
click at [517, 294] on button "Link writer" at bounding box center [530, 295] width 40 height 10
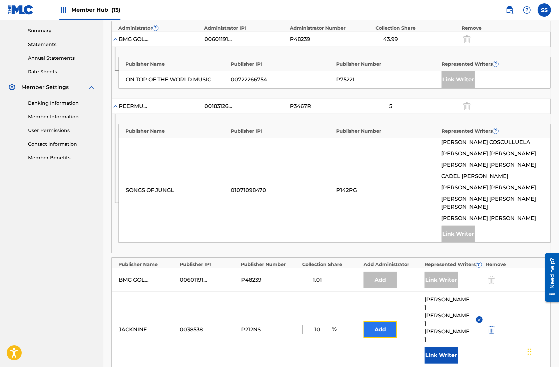
click at [378, 322] on button "Add" at bounding box center [380, 330] width 33 height 17
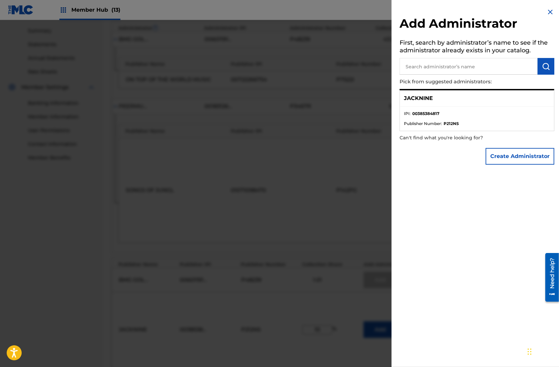
click at [302, 200] on div at bounding box center [279, 203] width 559 height 367
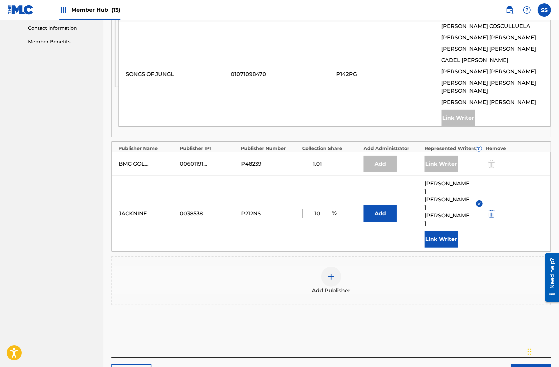
scroll to position [336, 0]
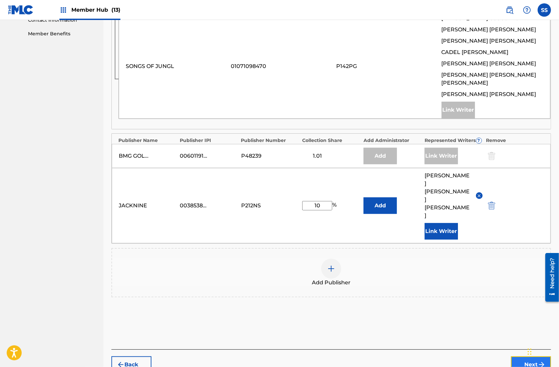
click at [524, 357] on button "Next" at bounding box center [531, 365] width 40 height 17
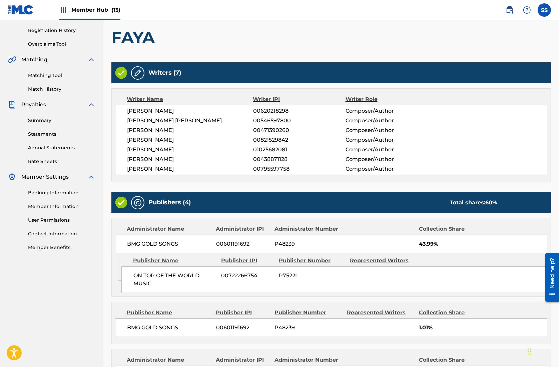
scroll to position [350, 0]
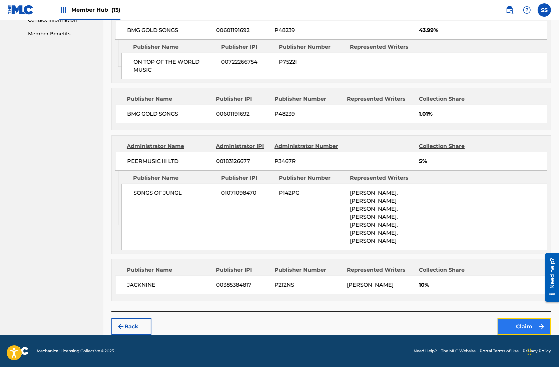
click at [508, 327] on button "Claim" at bounding box center [524, 327] width 53 height 17
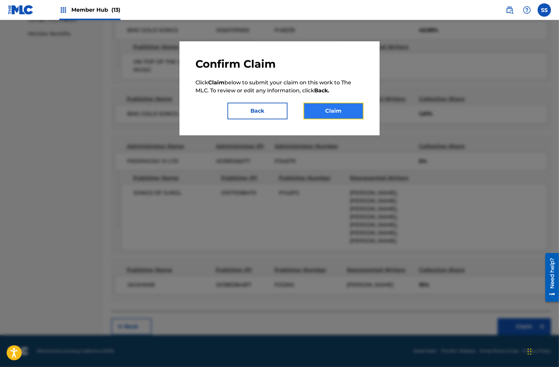
click at [331, 112] on button "Claim" at bounding box center [334, 111] width 60 height 17
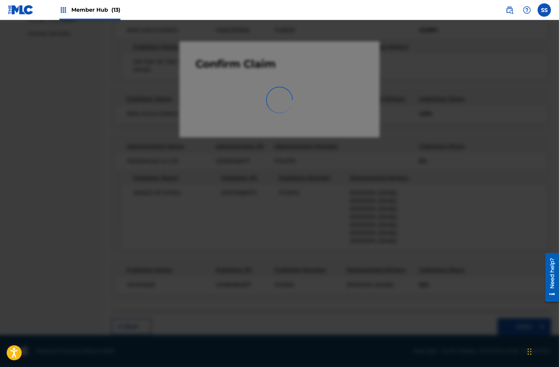
scroll to position [46, 0]
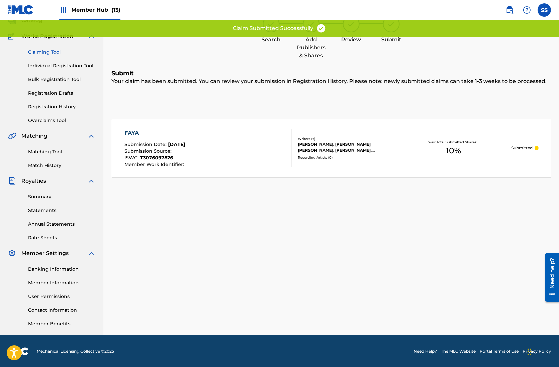
click at [52, 50] on link "Claiming Tool" at bounding box center [61, 52] width 67 height 7
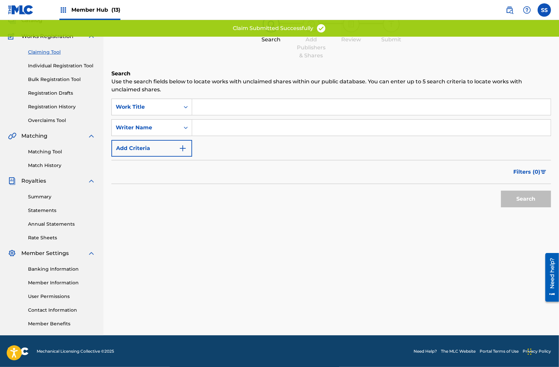
scroll to position [0, 0]
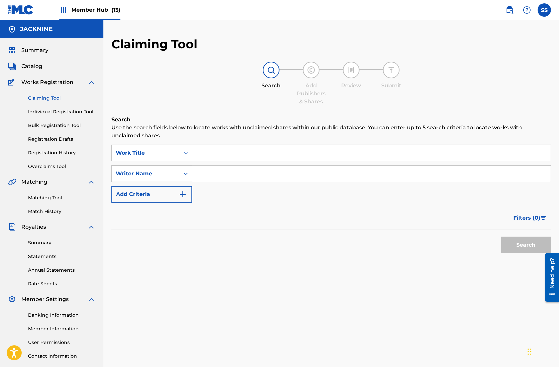
click at [246, 205] on form "SearchWithCriteria0d04caac-8ba3-47ad-b24e-38a69fd8a9d1 Work Title SearchWithCri…" at bounding box center [331, 201] width 440 height 112
click at [230, 171] on input "Search Form" at bounding box center [371, 174] width 359 height 16
click at [263, 173] on input "Search Form" at bounding box center [371, 174] width 359 height 16
type input "[PERSON_NAME]"
click at [509, 243] on button "Search" at bounding box center [526, 245] width 50 height 17
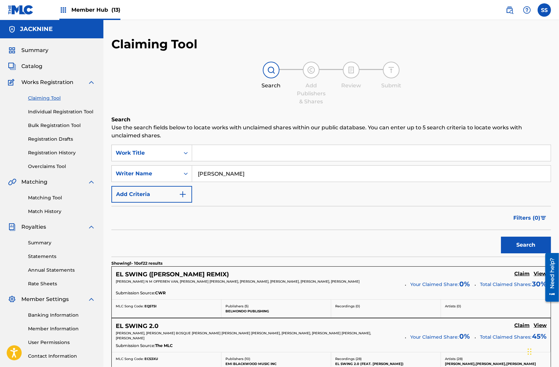
click at [239, 194] on div "SearchWithCriteria0d04caac-8ba3-47ad-b24e-38a69fd8a9d1 Work Title SearchWithCri…" at bounding box center [331, 174] width 440 height 58
drag, startPoint x: 197, startPoint y: 173, endPoint x: 285, endPoint y: 173, distance: 88.1
click at [285, 173] on input "[PERSON_NAME]" at bounding box center [371, 174] width 359 height 16
click at [224, 192] on div "SearchWithCriteria0d04caac-8ba3-47ad-b24e-38a69fd8a9d1 Work Title SearchWithCri…" at bounding box center [331, 174] width 440 height 58
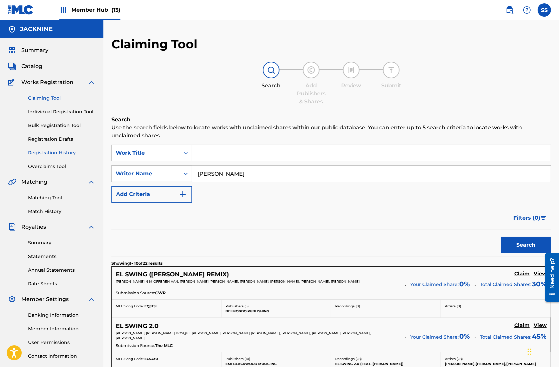
click at [51, 150] on link "Registration History" at bounding box center [61, 152] width 67 height 7
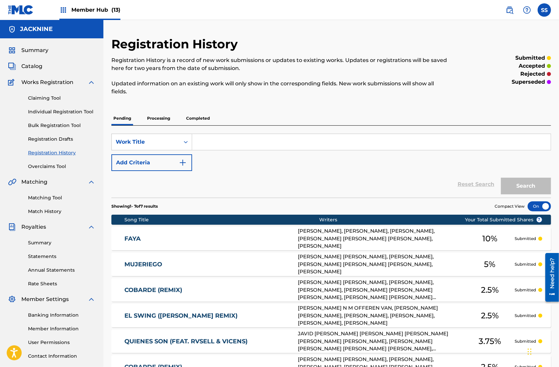
click at [199, 118] on p "Completed" at bounding box center [198, 118] width 28 height 14
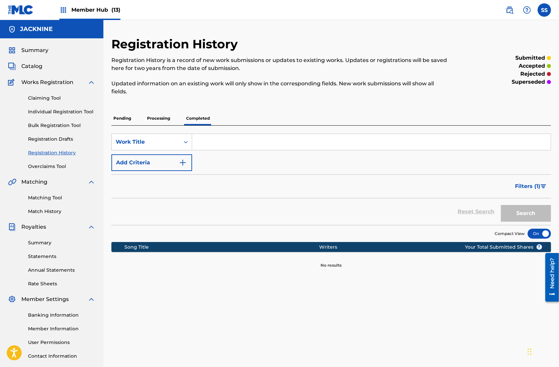
click at [159, 117] on p "Processing" at bounding box center [158, 118] width 27 height 14
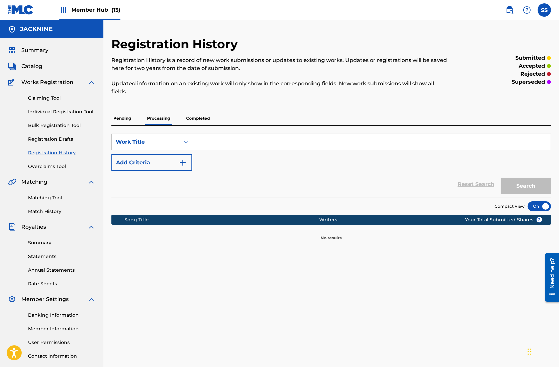
click at [122, 114] on p "Pending" at bounding box center [122, 118] width 22 height 14
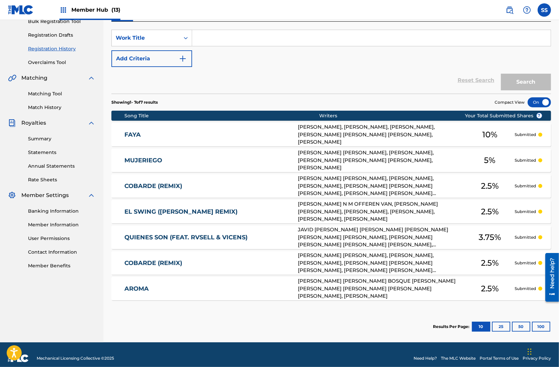
scroll to position [111, 0]
